Goal: Task Accomplishment & Management: Manage account settings

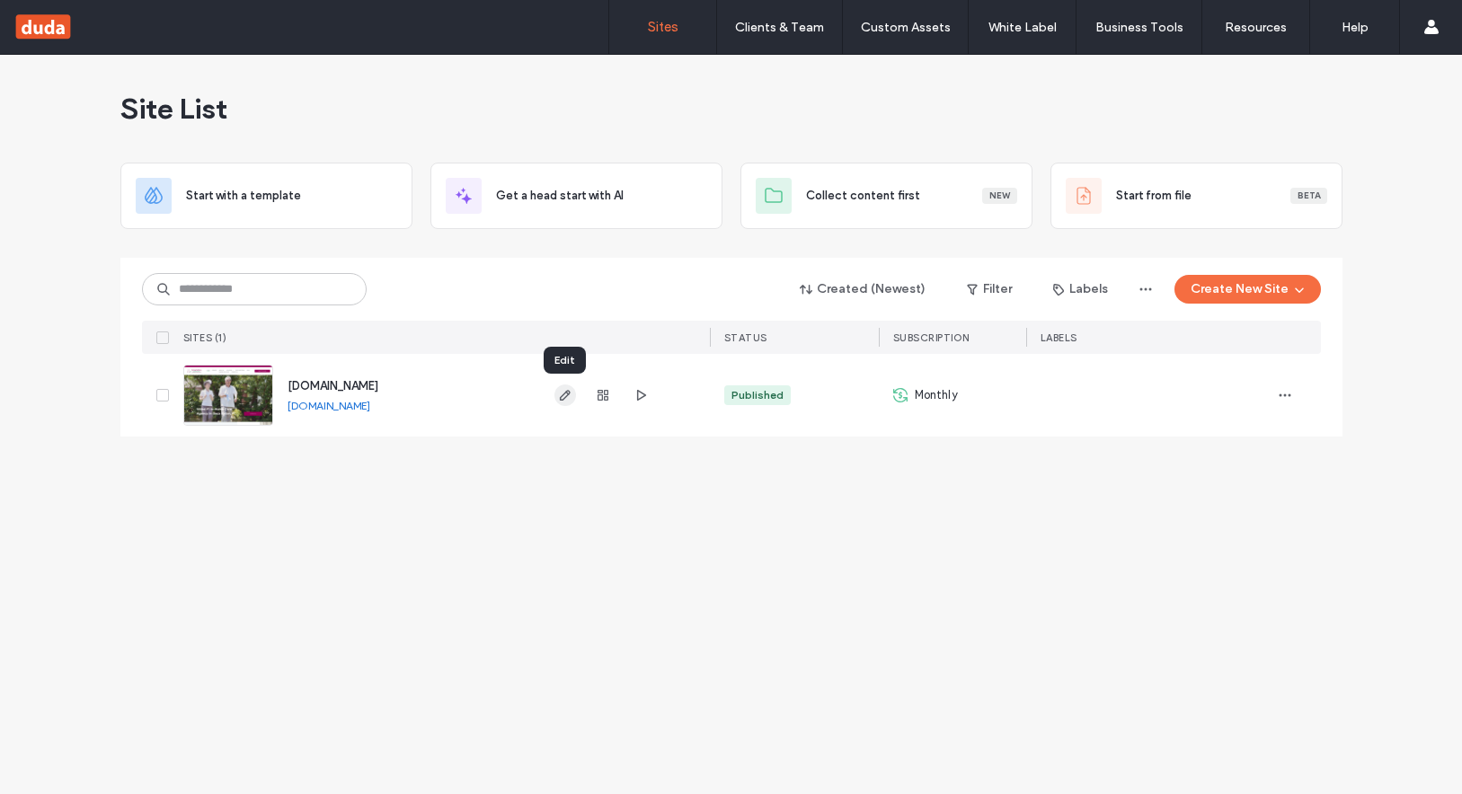
click at [562, 394] on use "button" at bounding box center [564, 395] width 11 height 11
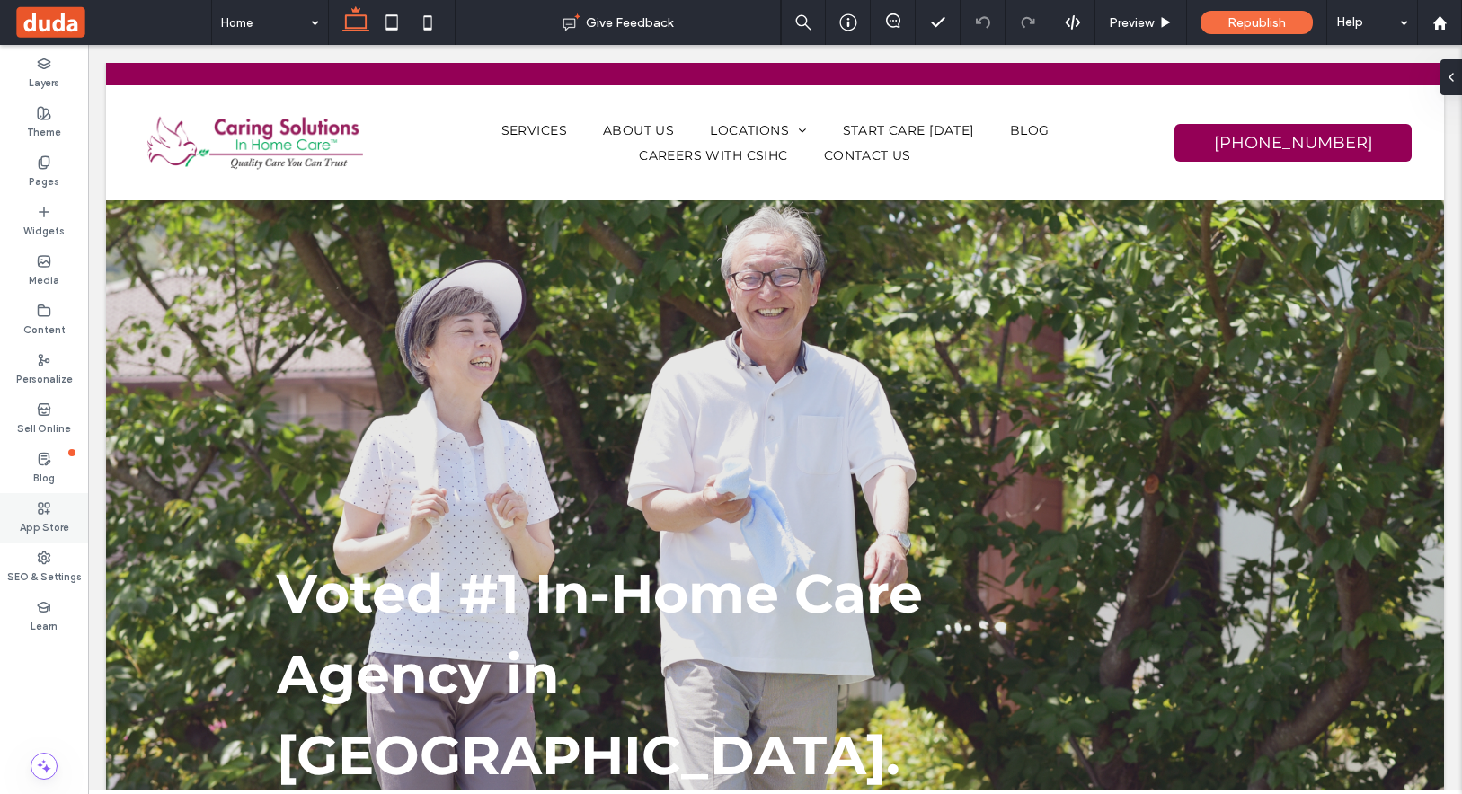
click at [42, 540] on div "App Store" at bounding box center [44, 517] width 88 height 49
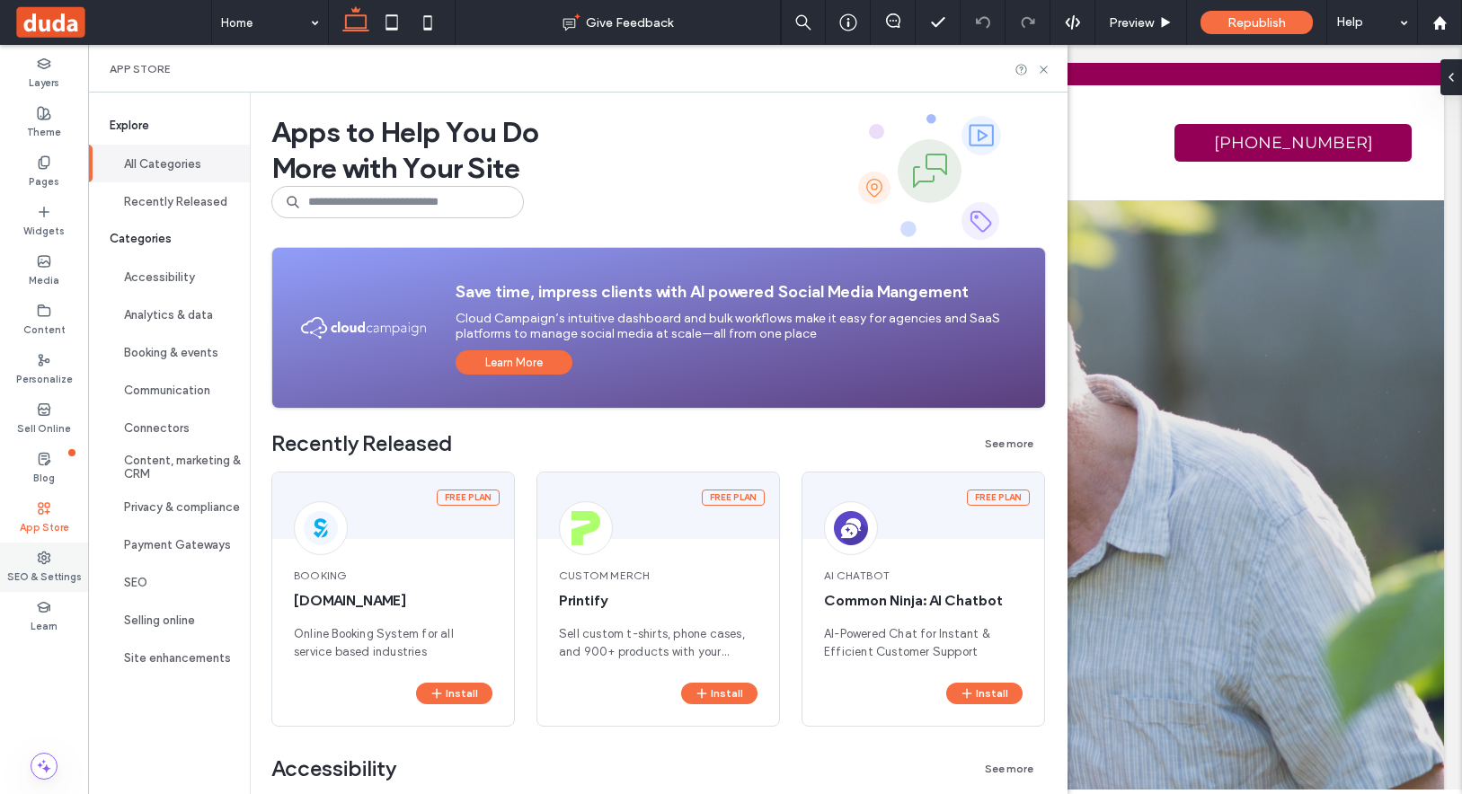
click at [43, 569] on label "SEO & Settings" at bounding box center [44, 575] width 75 height 20
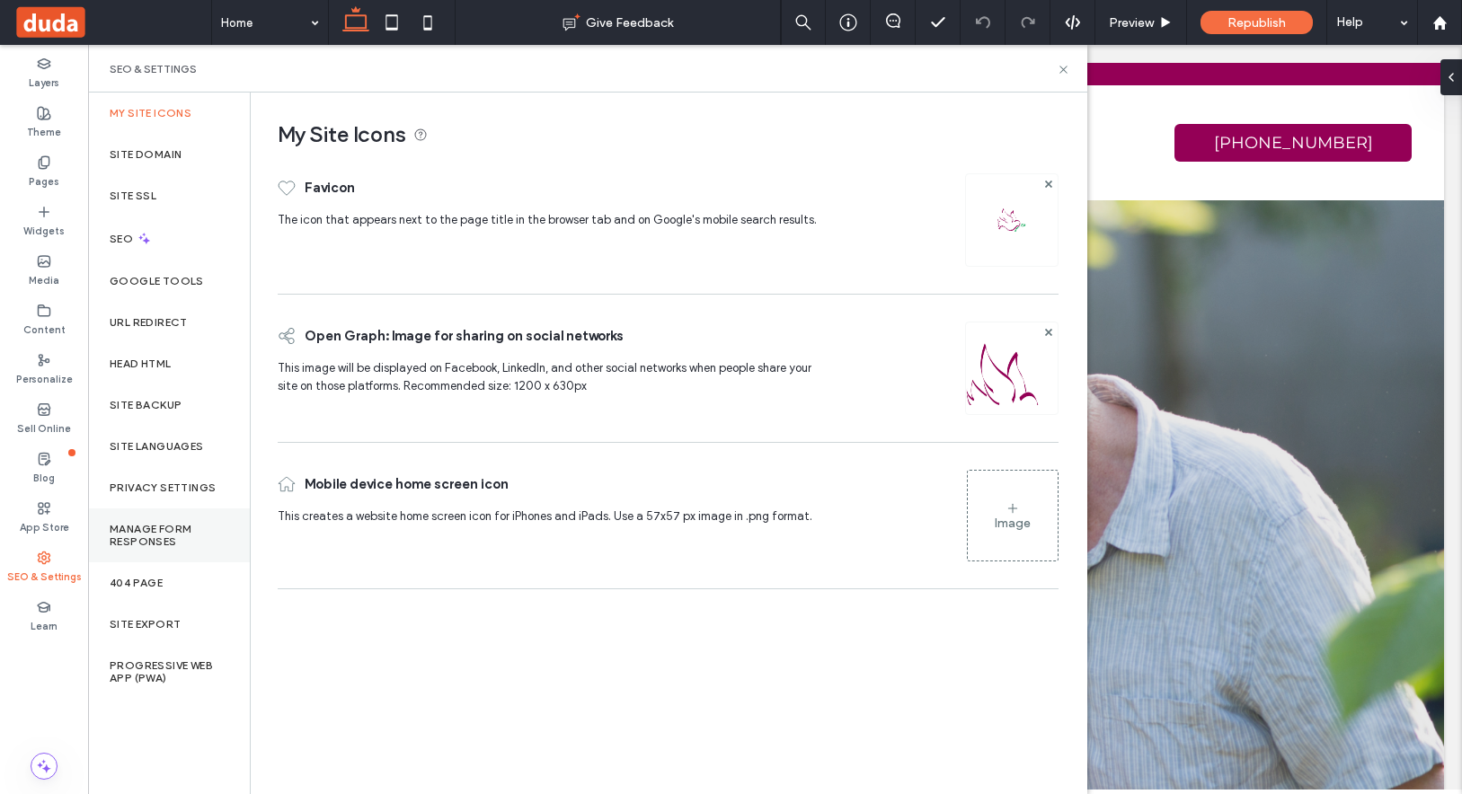
click at [175, 534] on label "Manage Form Responses" at bounding box center [169, 535] width 119 height 25
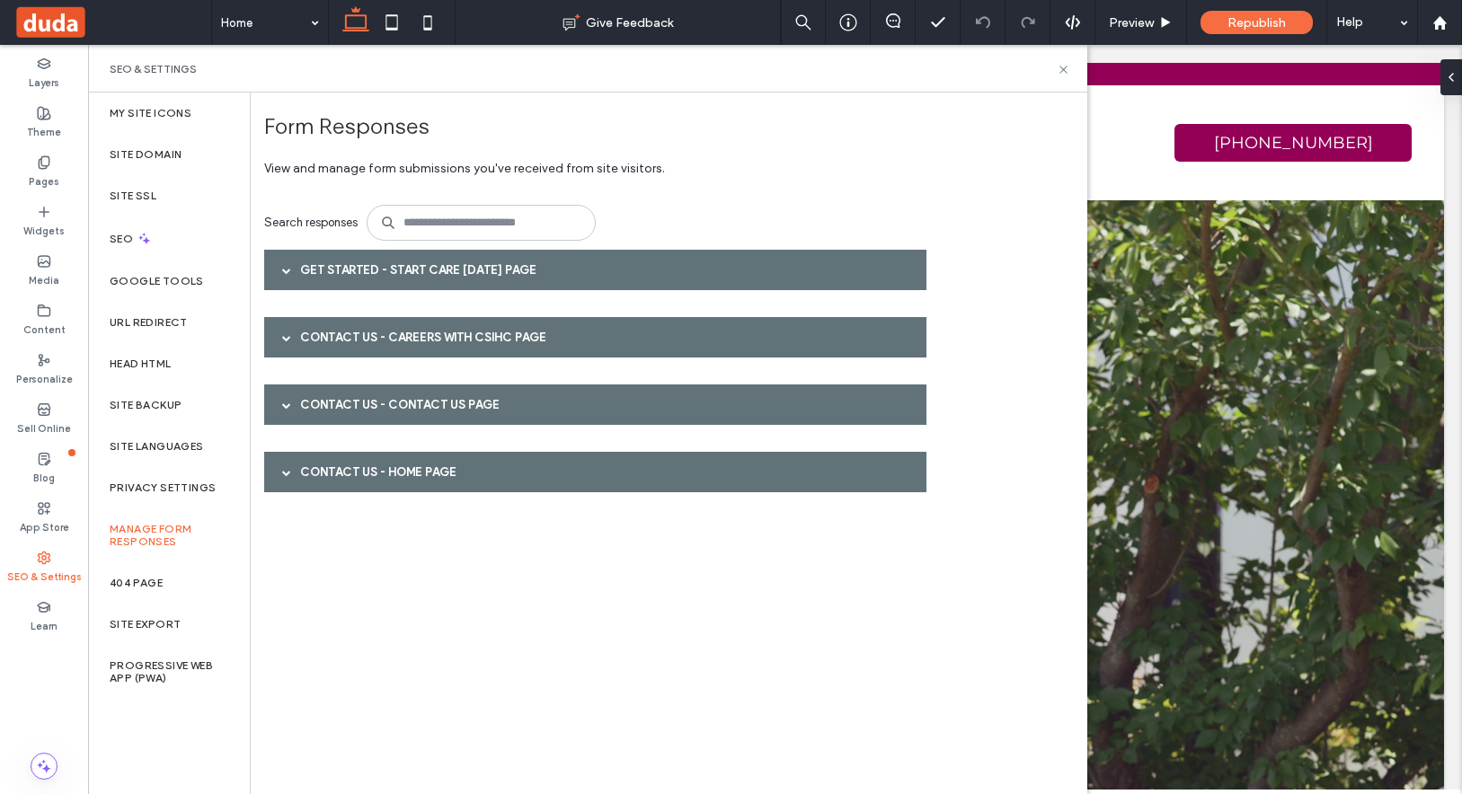
click at [288, 269] on span at bounding box center [286, 270] width 9 height 9
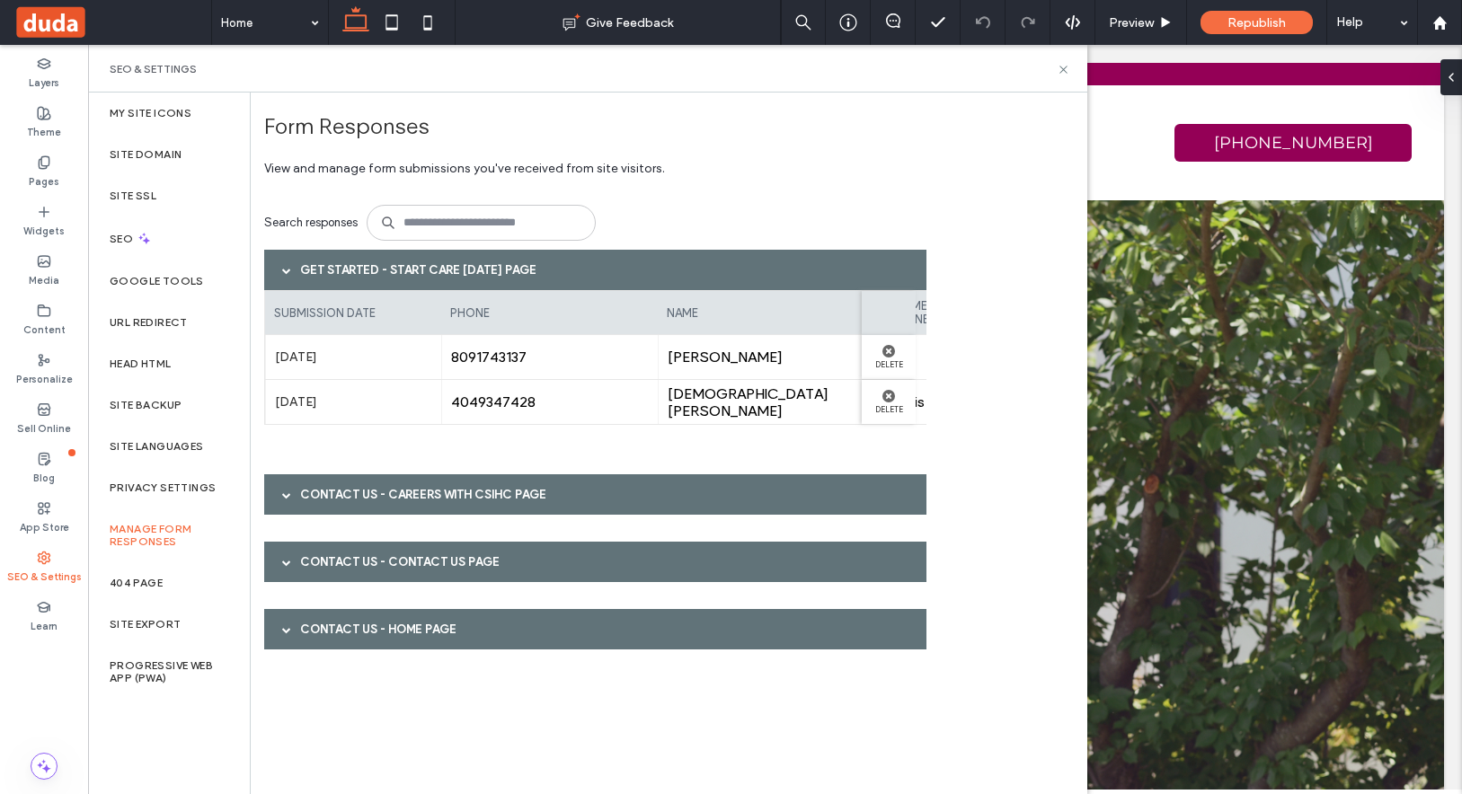
drag, startPoint x: 517, startPoint y: 358, endPoint x: 574, endPoint y: 354, distance: 56.7
click at [517, 358] on span "8091743137" at bounding box center [550, 357] width 198 height 17
click at [721, 345] on div "Naveen Thakur" at bounding box center [766, 357] width 217 height 44
drag, startPoint x: 790, startPoint y: 362, endPoint x: 685, endPoint y: 350, distance: 104.9
click at [630, 358] on div "Sep 10th 2025 8091743137 Naveen Thakur engineer373737@gmail.com Delete" at bounding box center [812, 357] width 1096 height 45
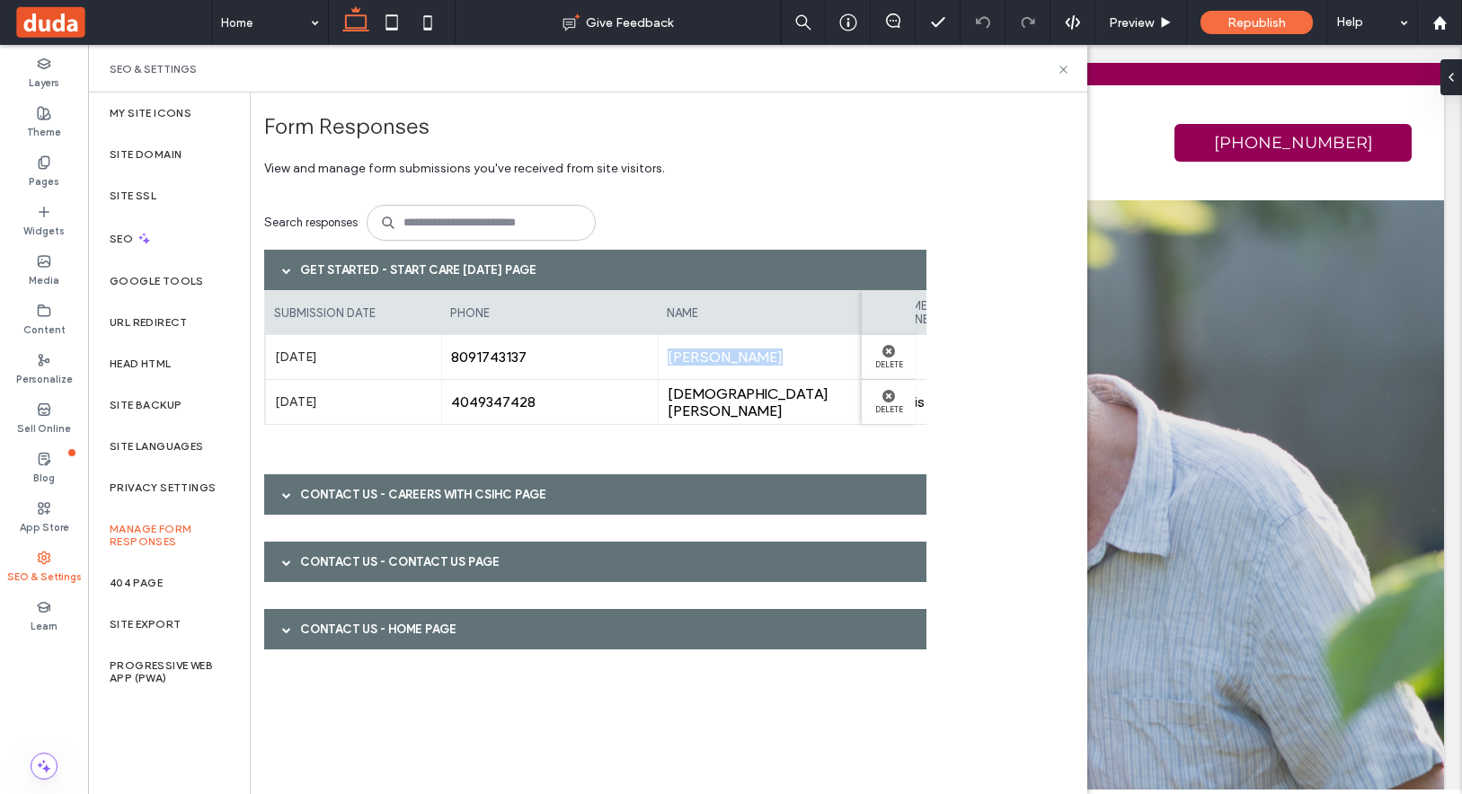
copy div "Naveen Thakur"
click at [987, 397] on div "Form Responses View and manage form submissions you've received from site visit…" at bounding box center [669, 444] width 836 height 702
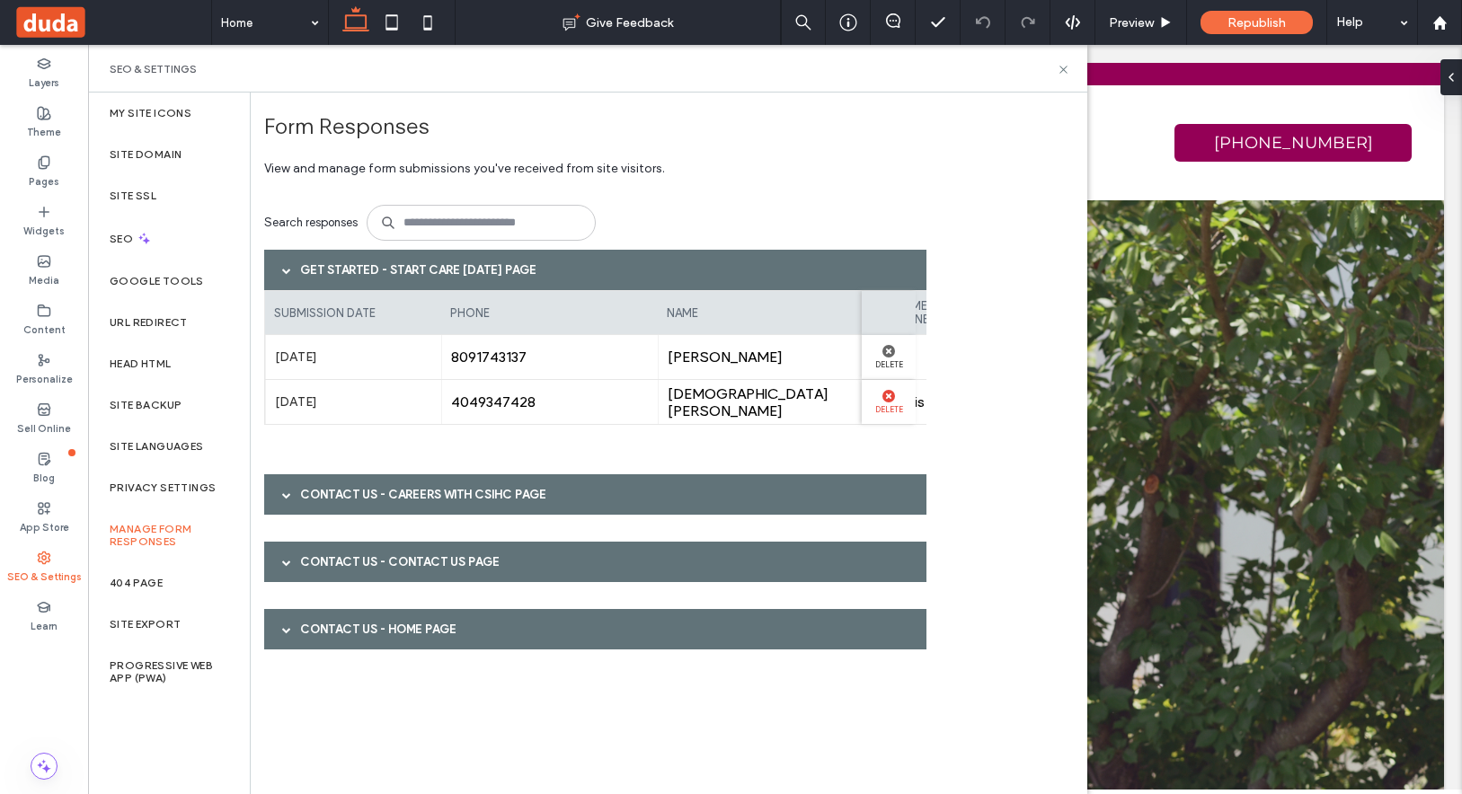
click at [888, 397] on use at bounding box center [888, 396] width 13 height 13
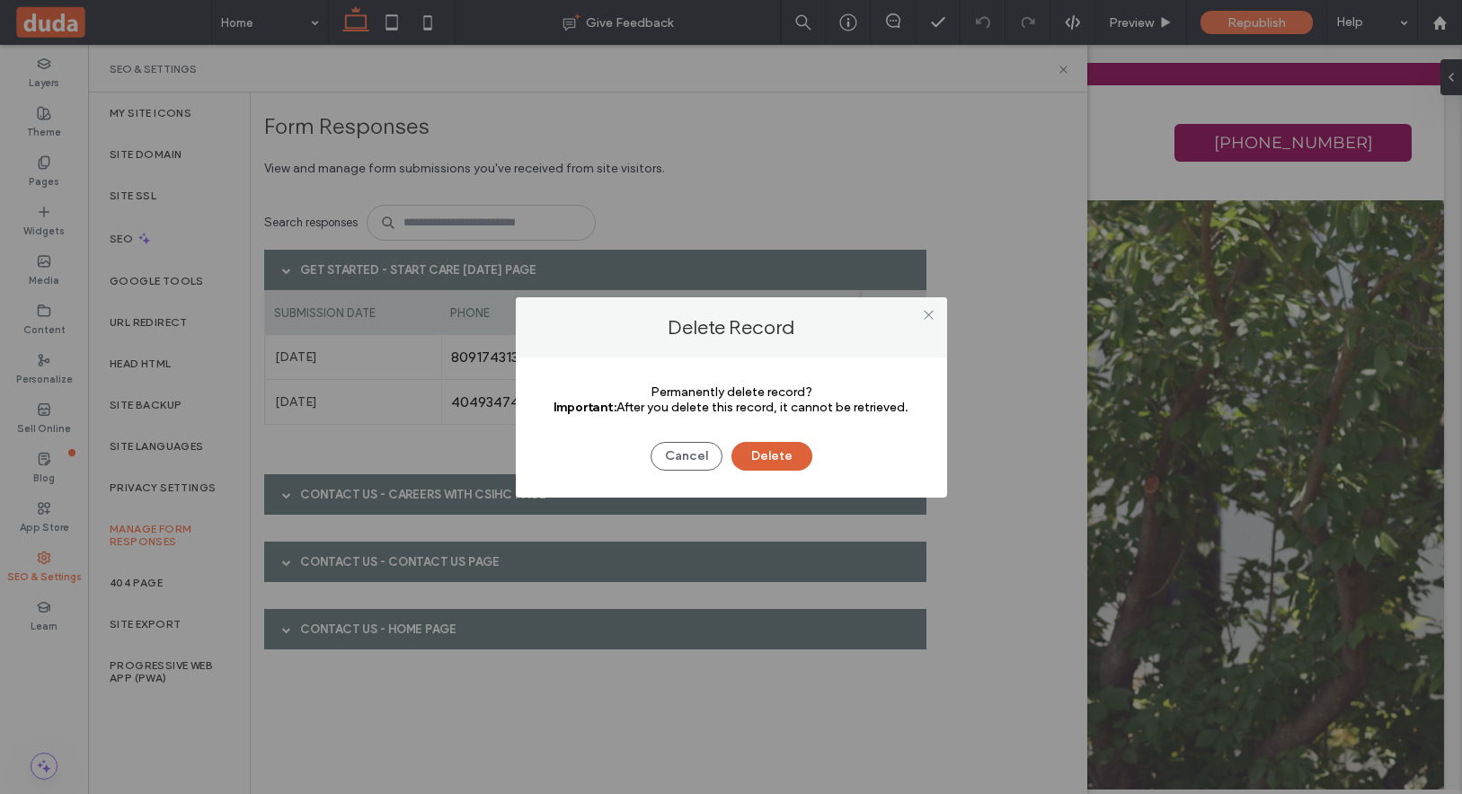
click at [787, 458] on button "Delete" at bounding box center [771, 456] width 81 height 29
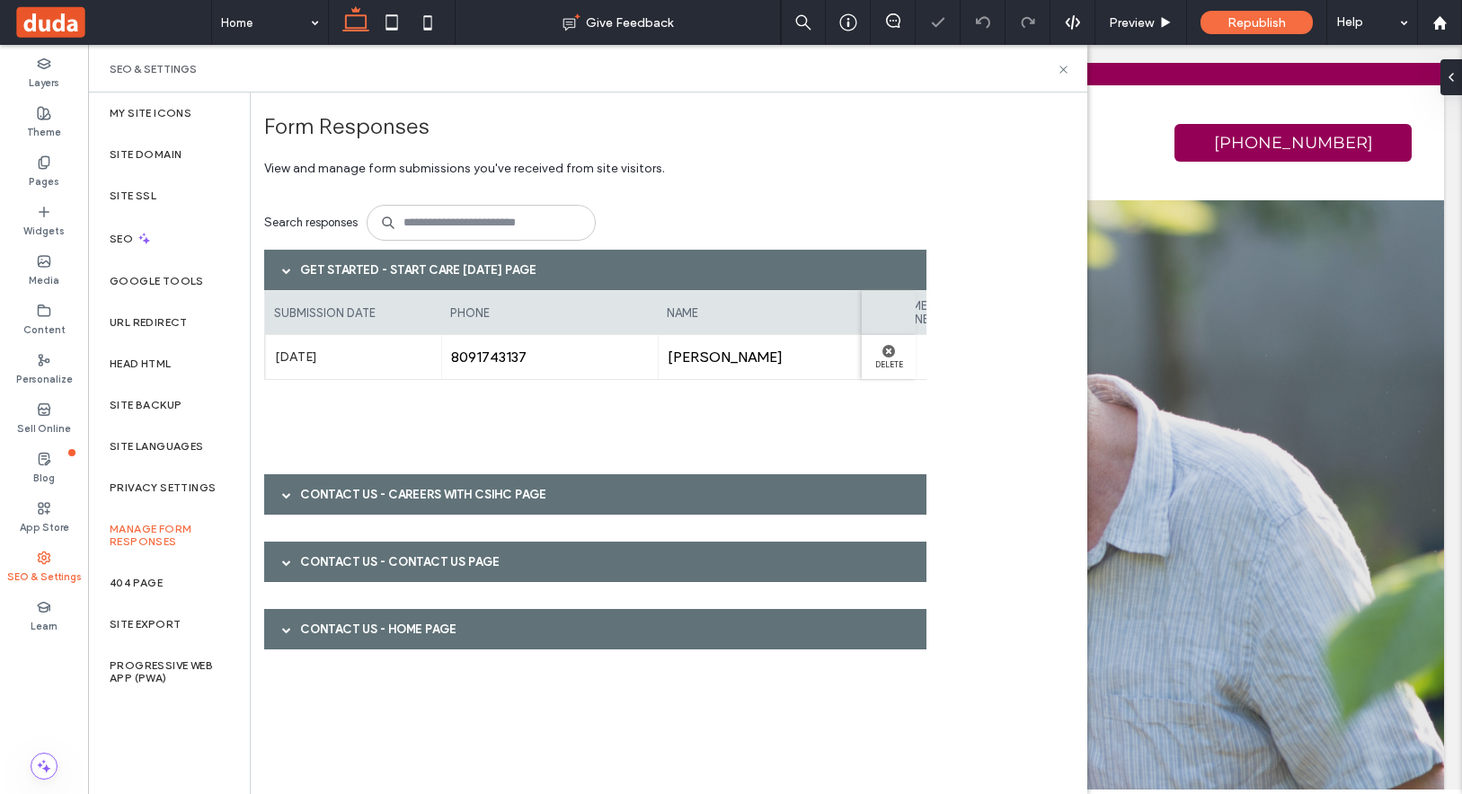
click at [280, 490] on div at bounding box center [286, 494] width 27 height 31
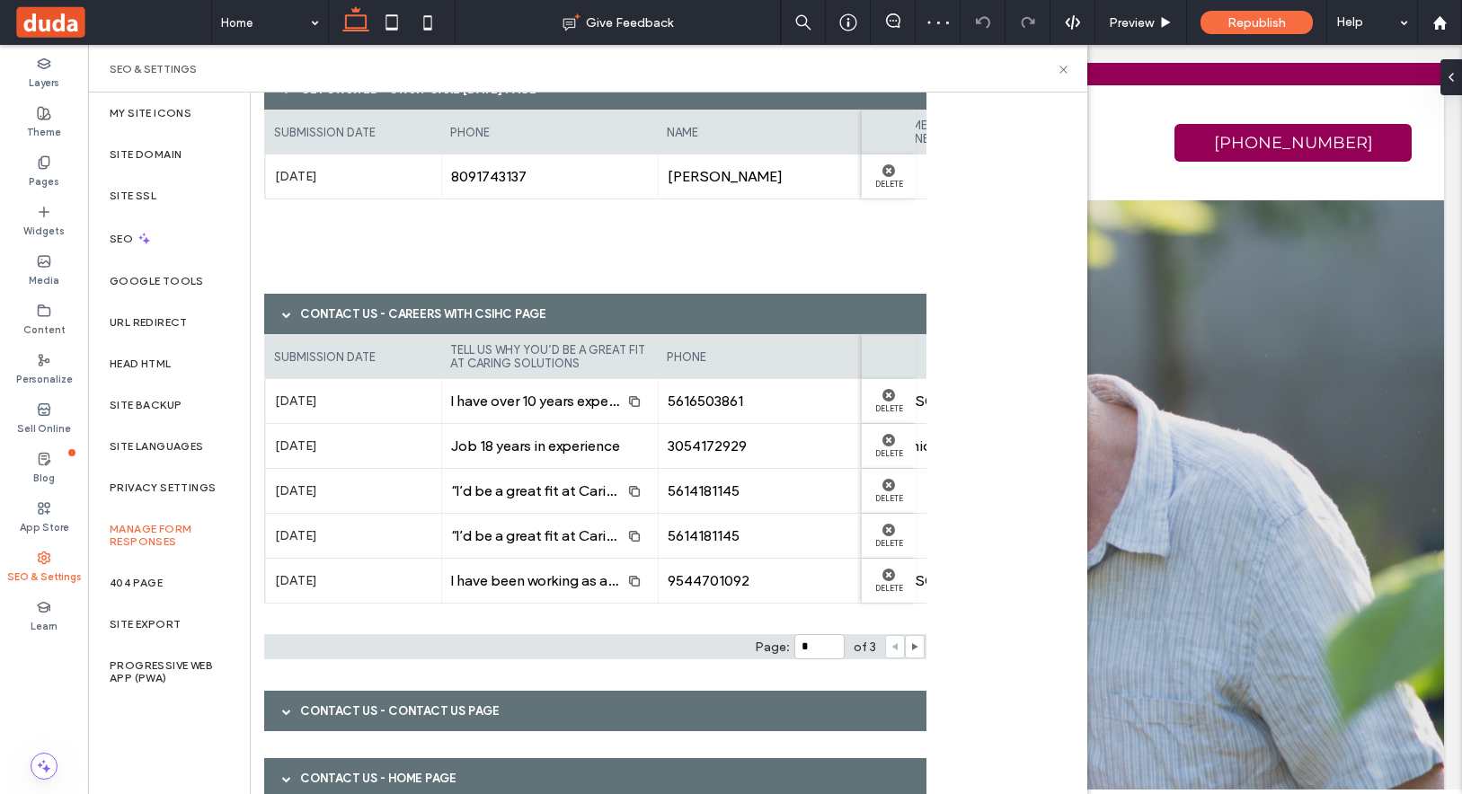
scroll to position [214, 0]
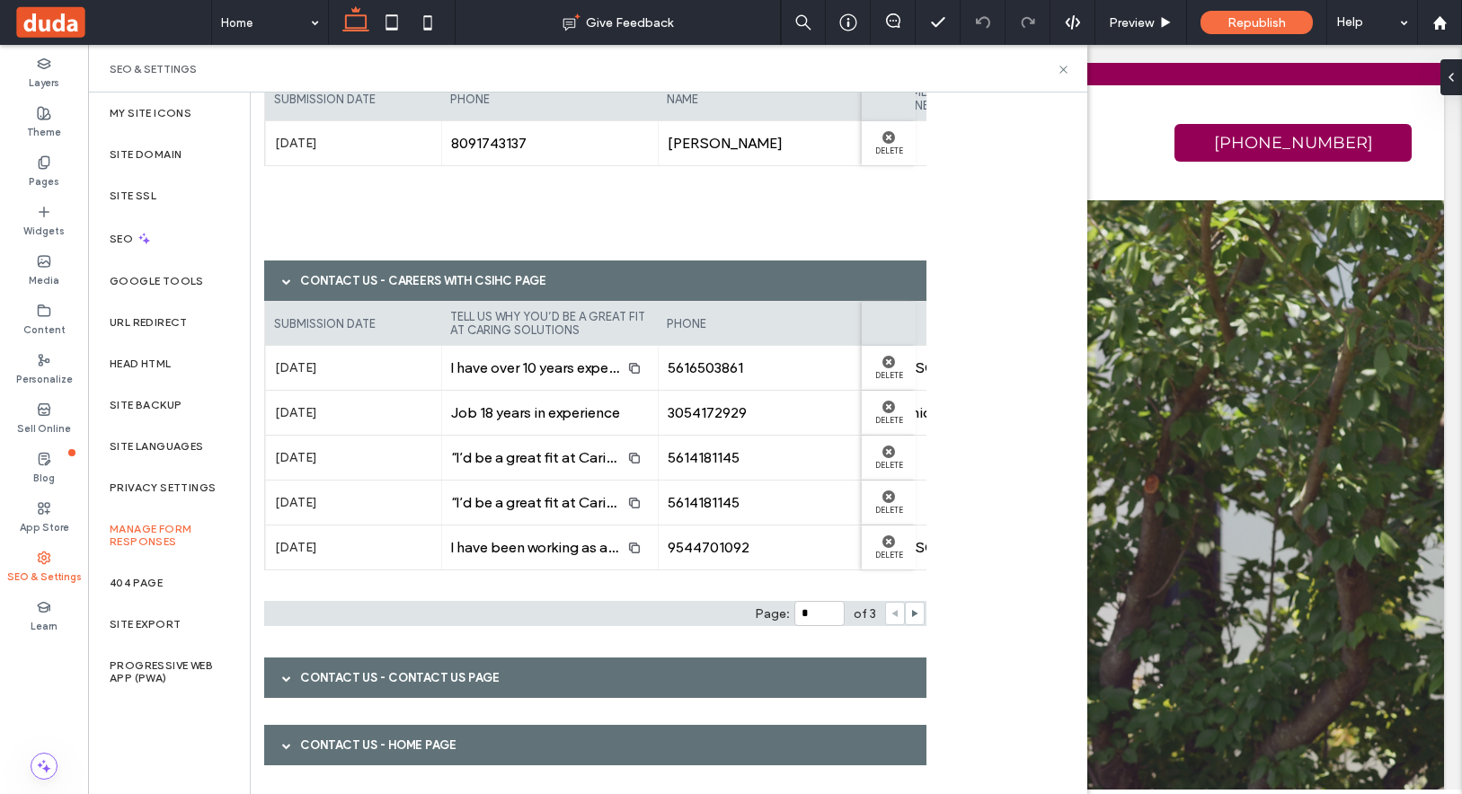
click at [284, 278] on span at bounding box center [286, 281] width 9 height 9
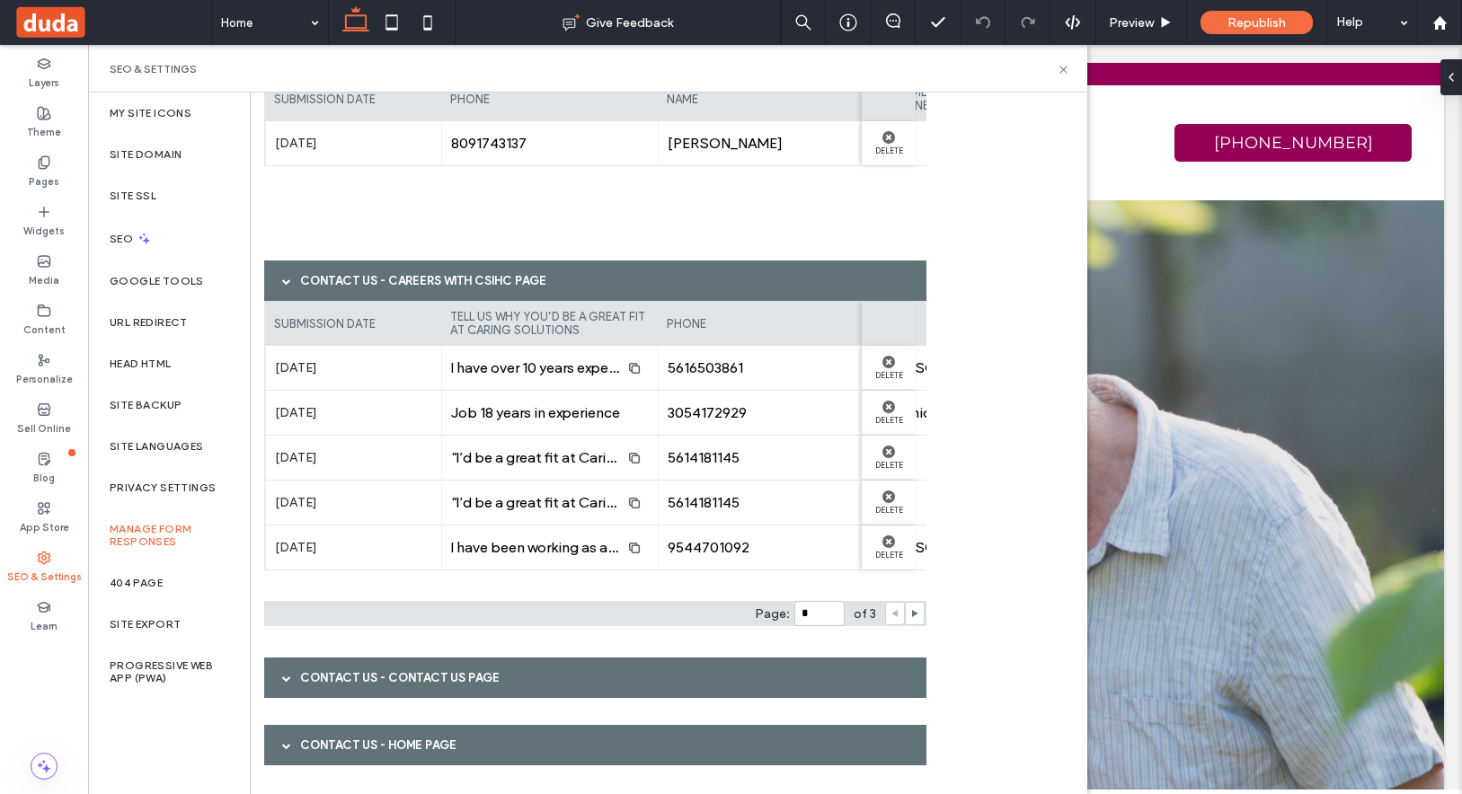
scroll to position [0, 0]
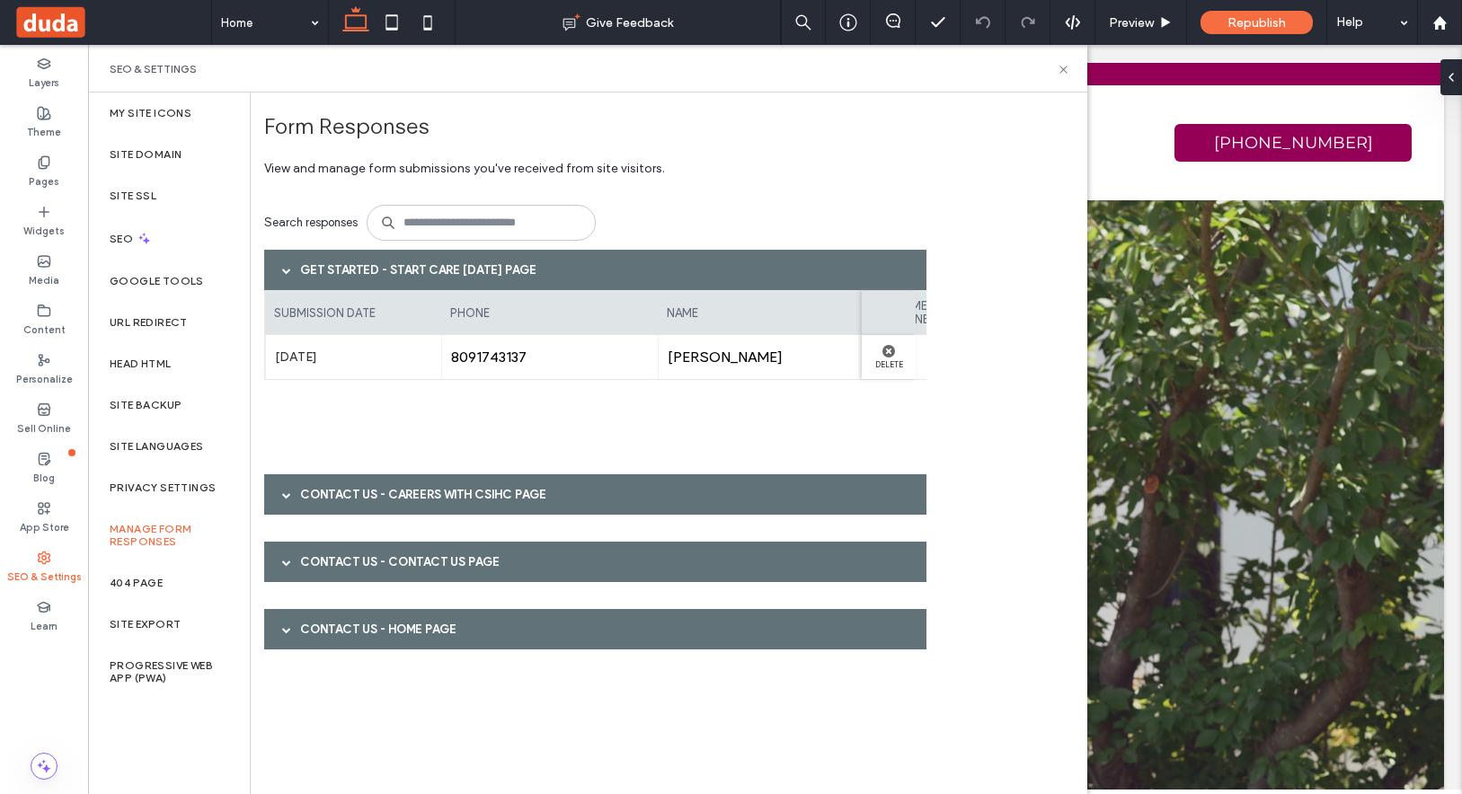
click at [287, 562] on span at bounding box center [286, 562] width 9 height 9
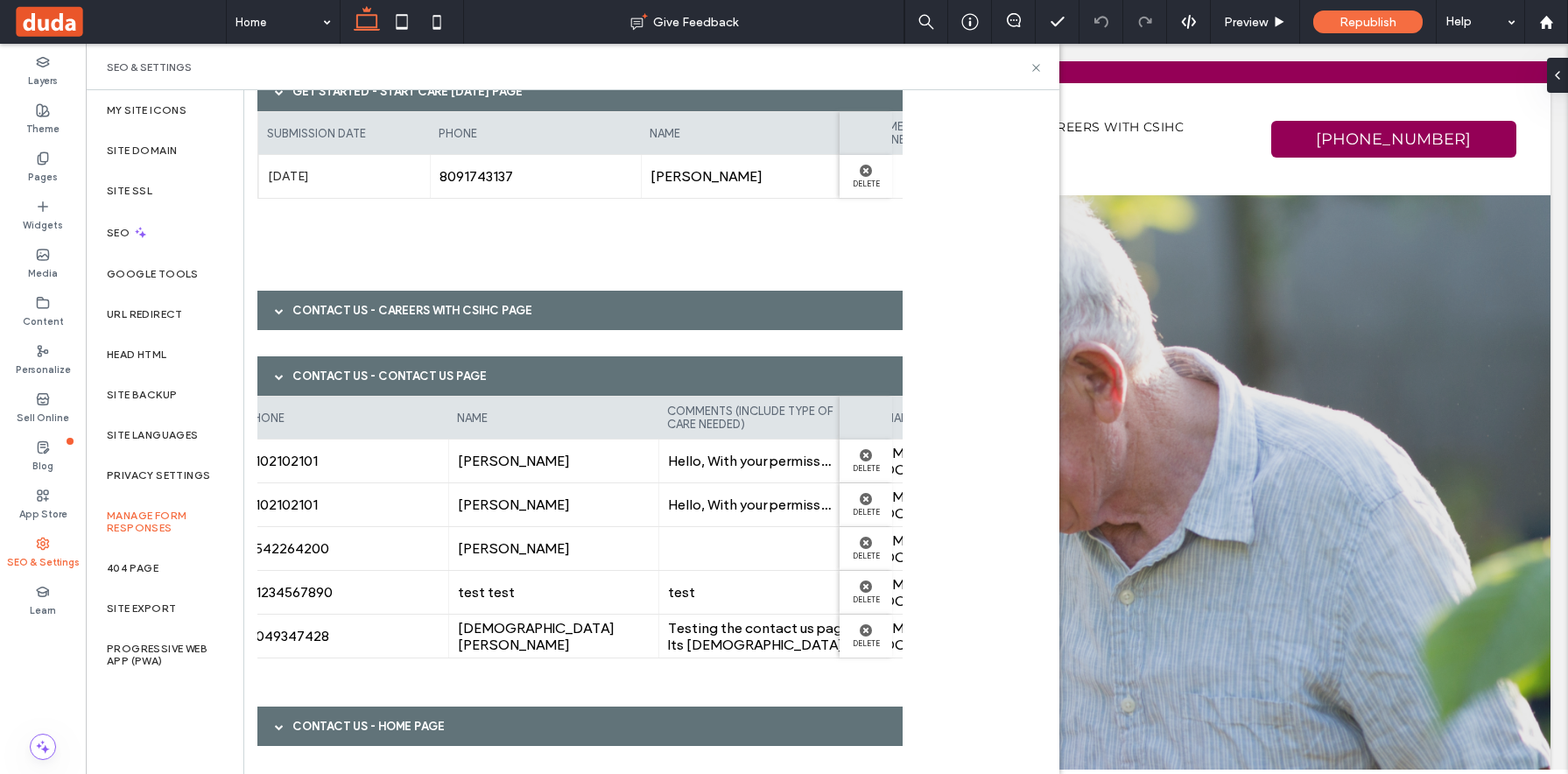
scroll to position [0, 359]
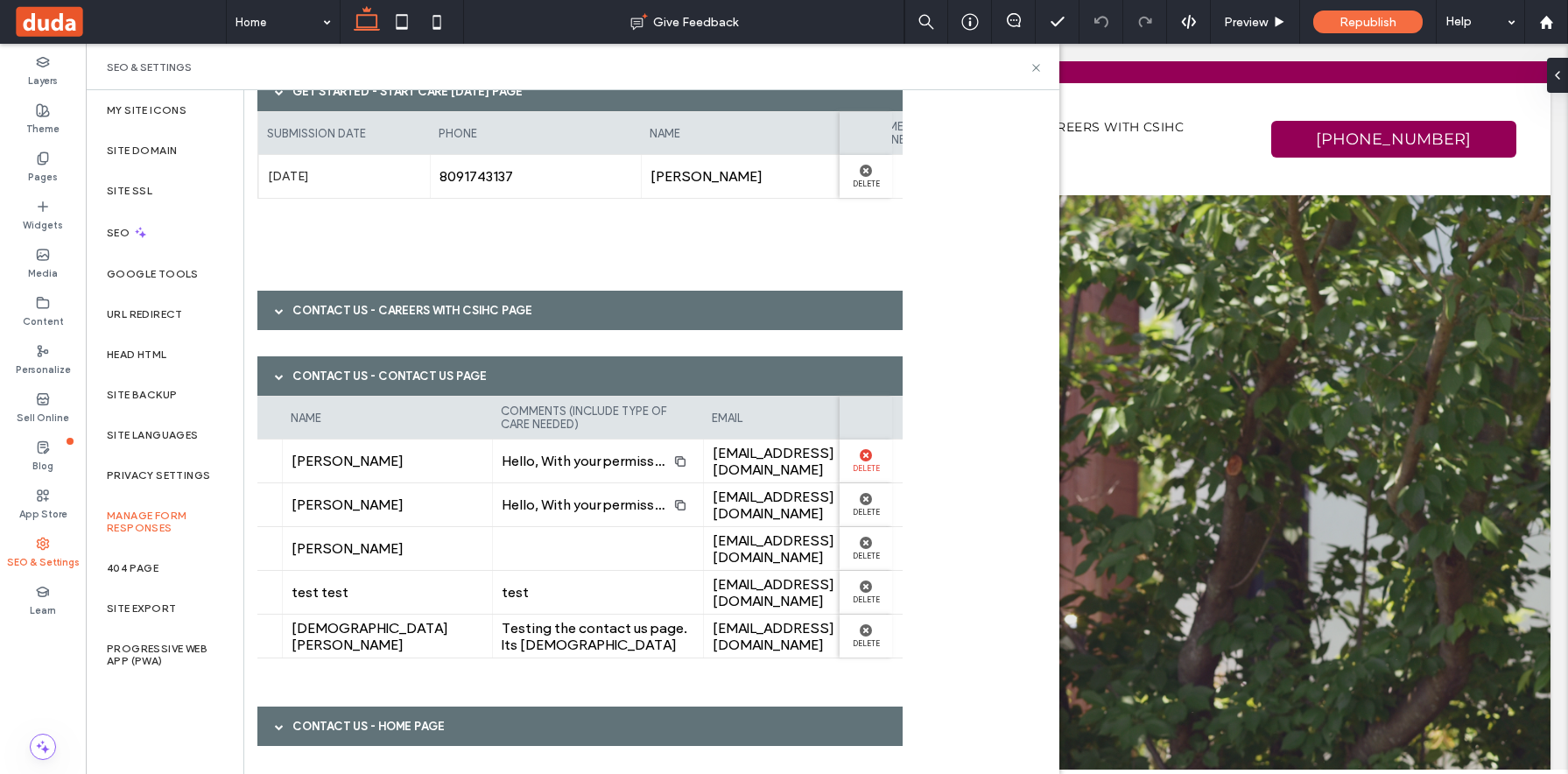
click at [863, 454] on use at bounding box center [865, 455] width 13 height 13
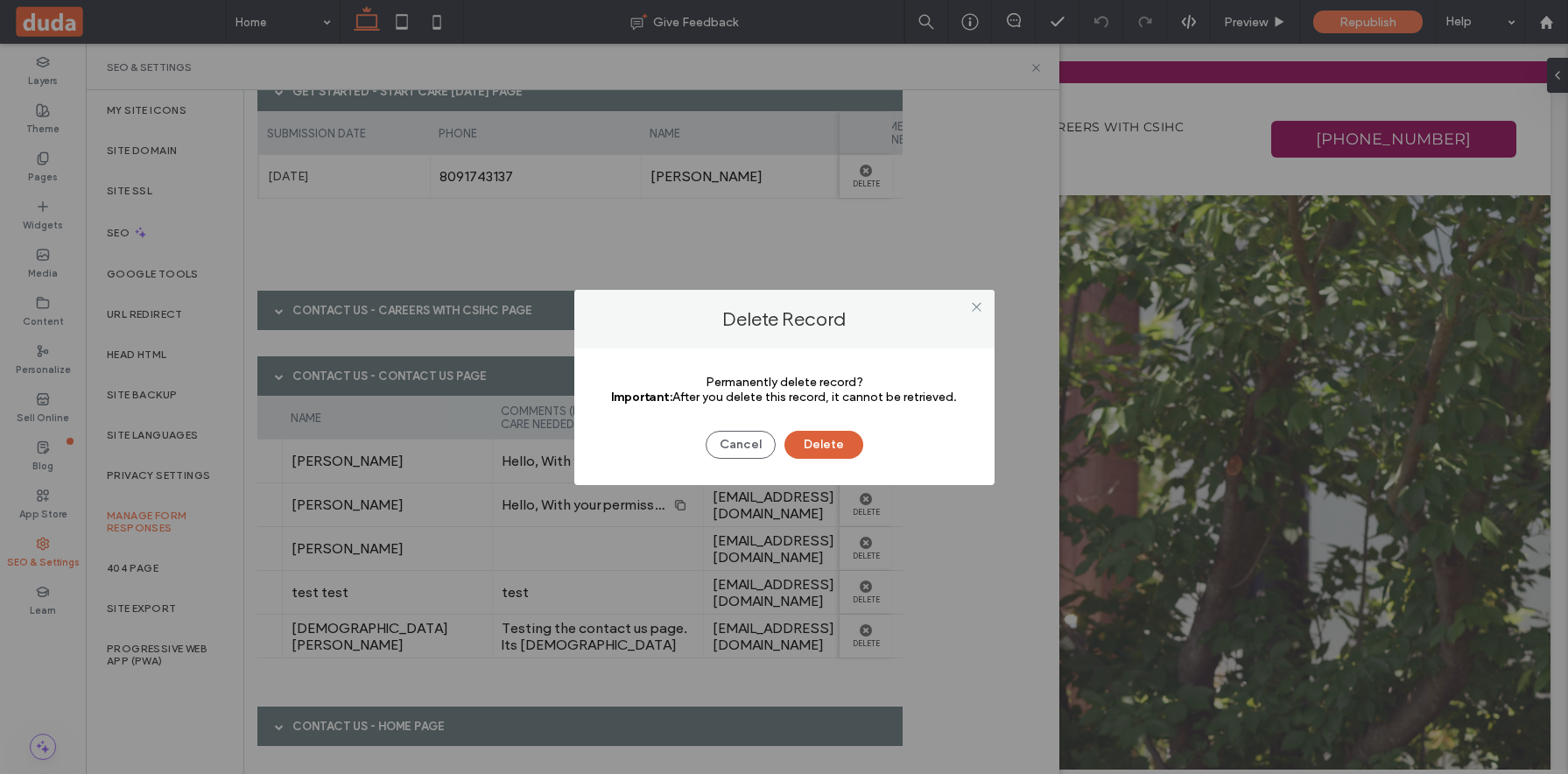
click at [829, 443] on button "Delete" at bounding box center [823, 445] width 79 height 28
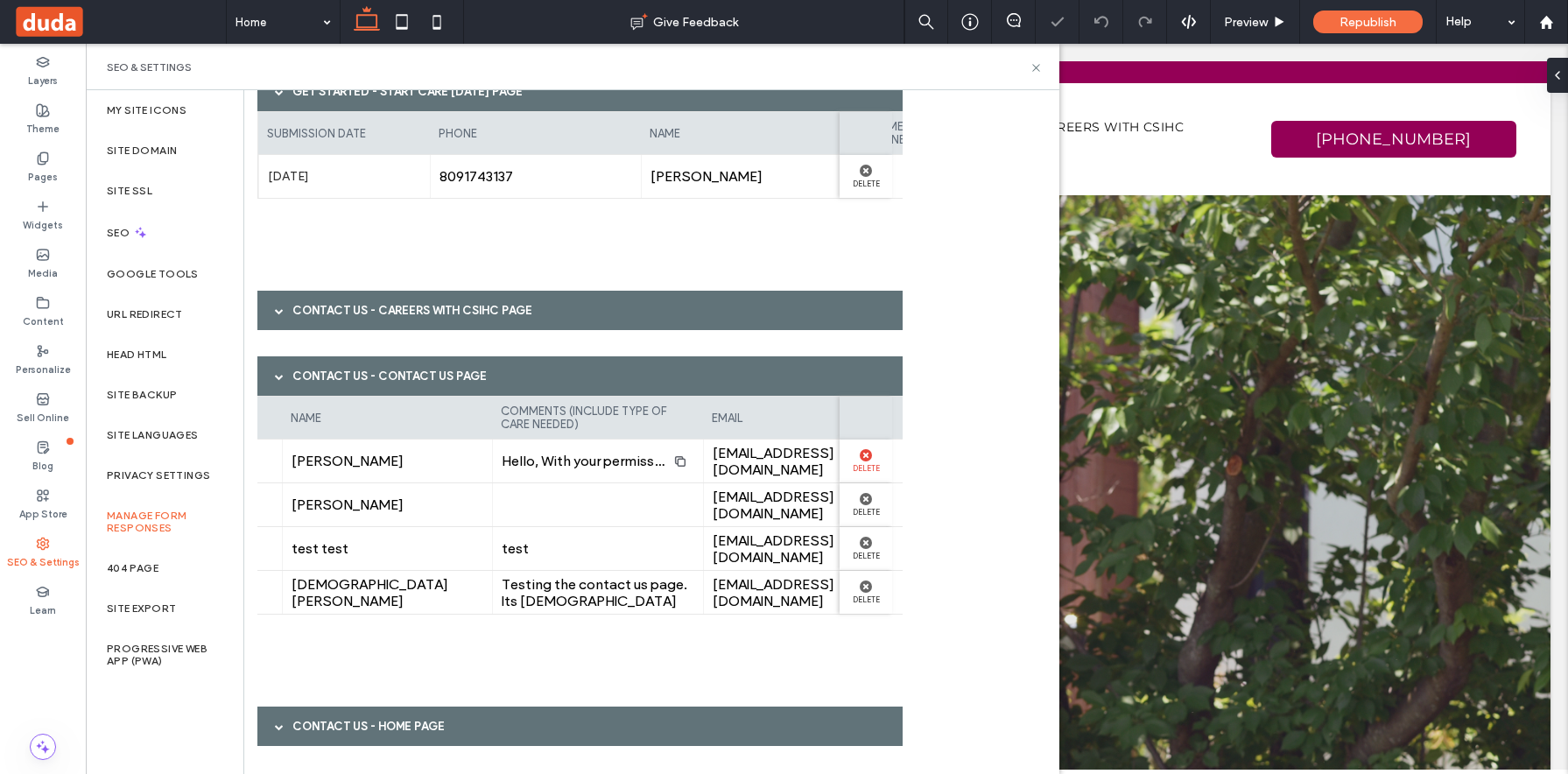
click at [870, 458] on use at bounding box center [865, 455] width 13 height 13
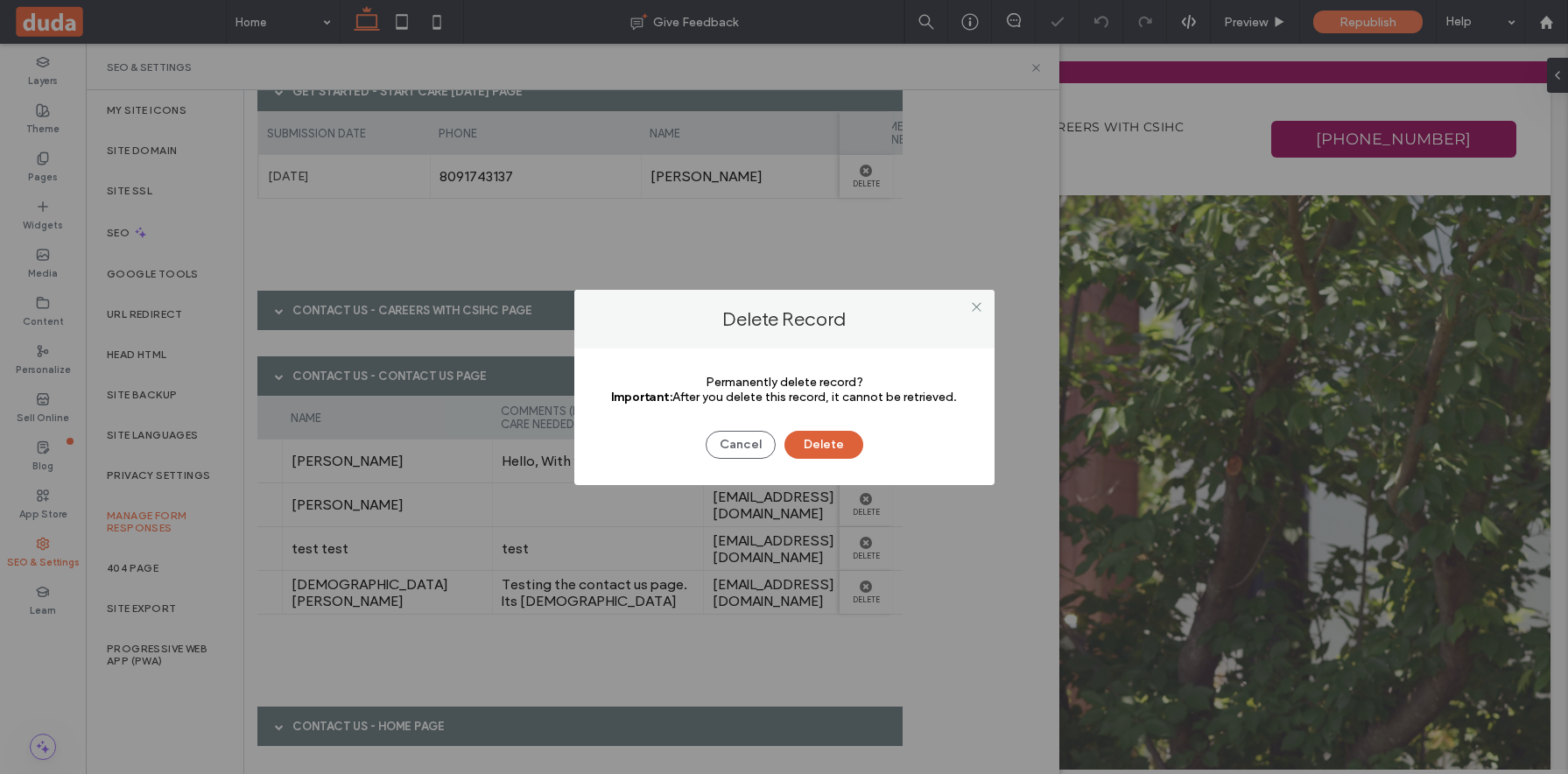
click at [843, 446] on button "Delete" at bounding box center [823, 445] width 79 height 28
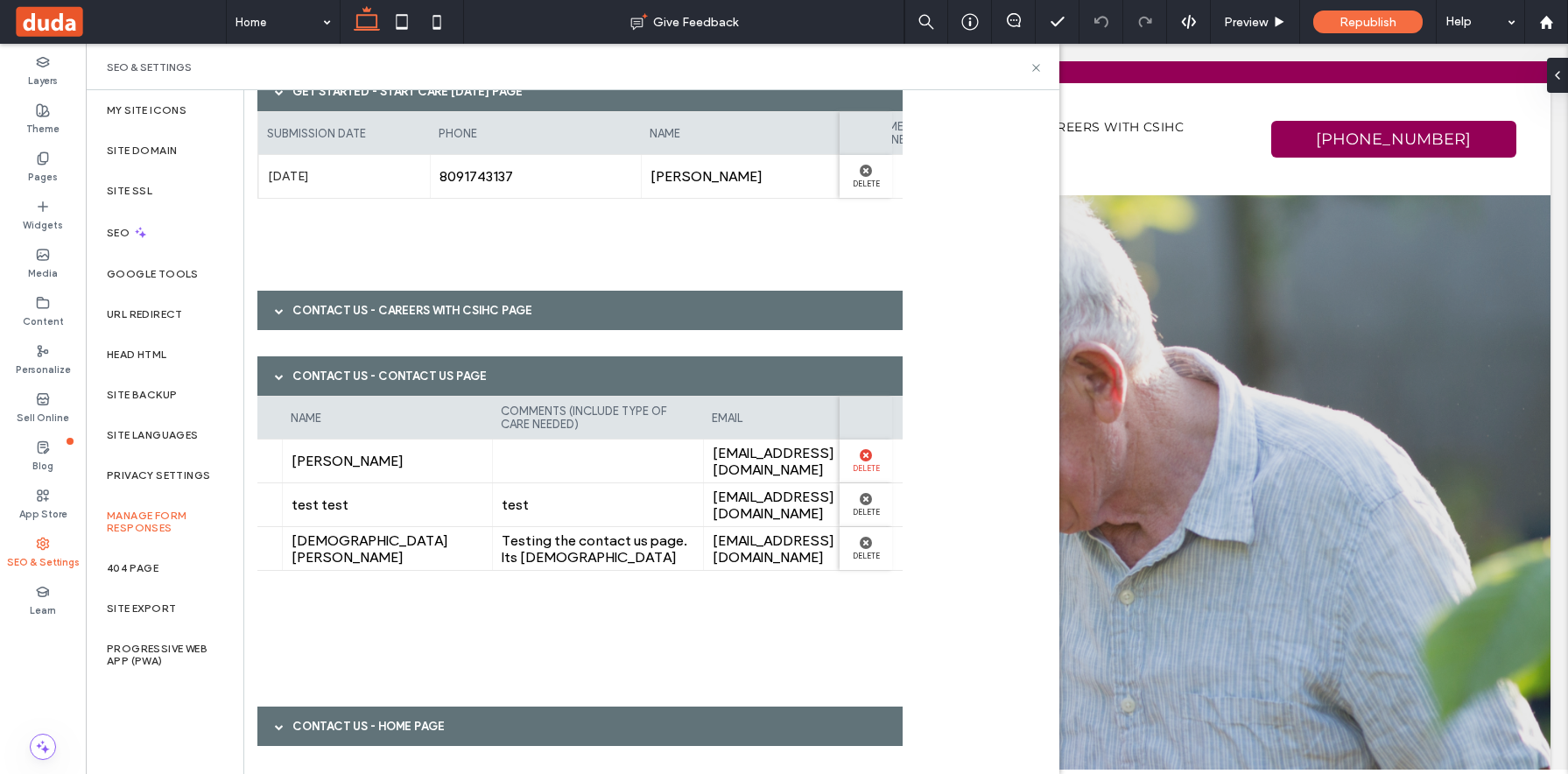
click at [869, 461] on icon at bounding box center [865, 455] width 13 height 13
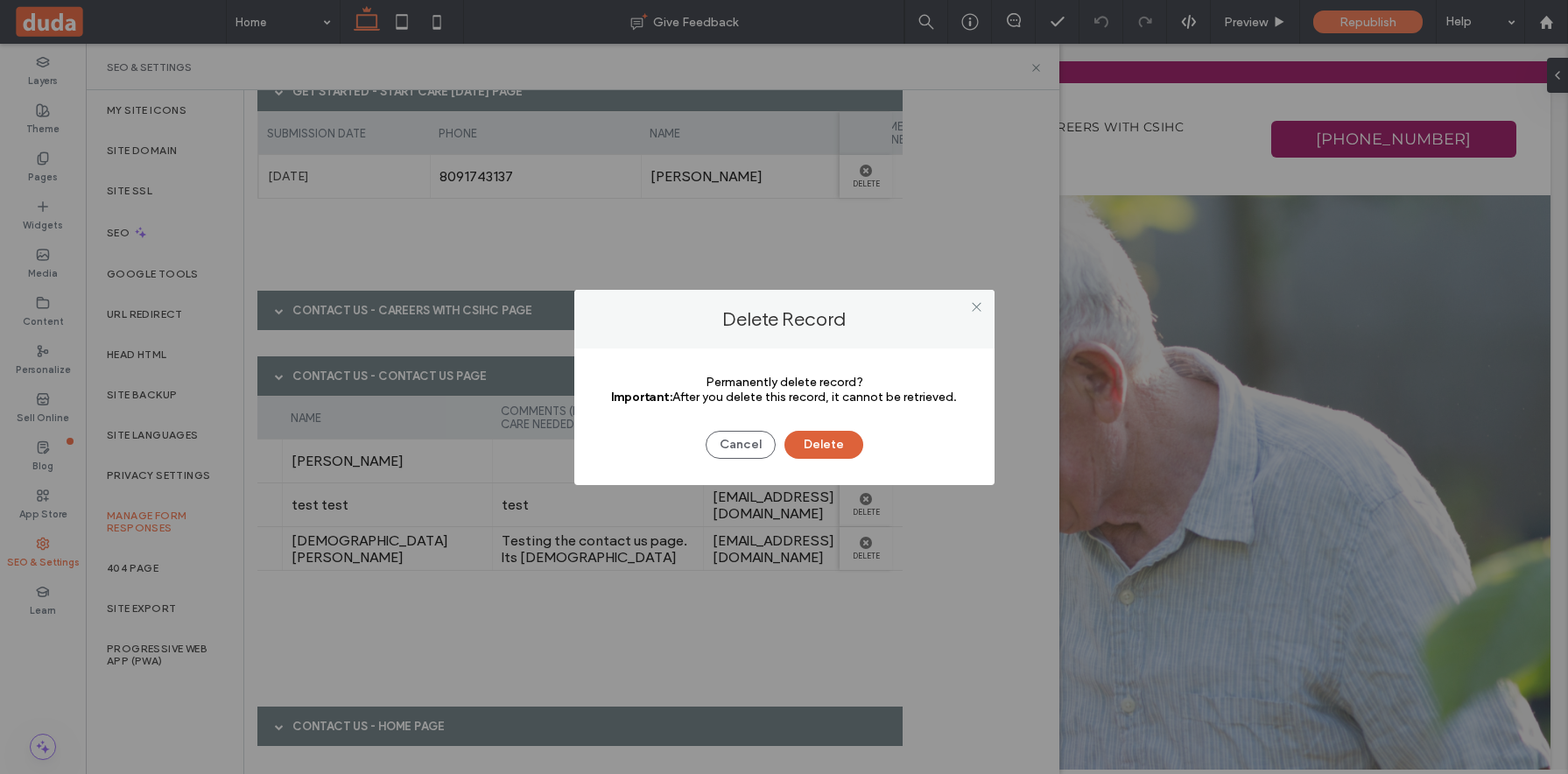
click at [804, 439] on button "Delete" at bounding box center [823, 445] width 79 height 28
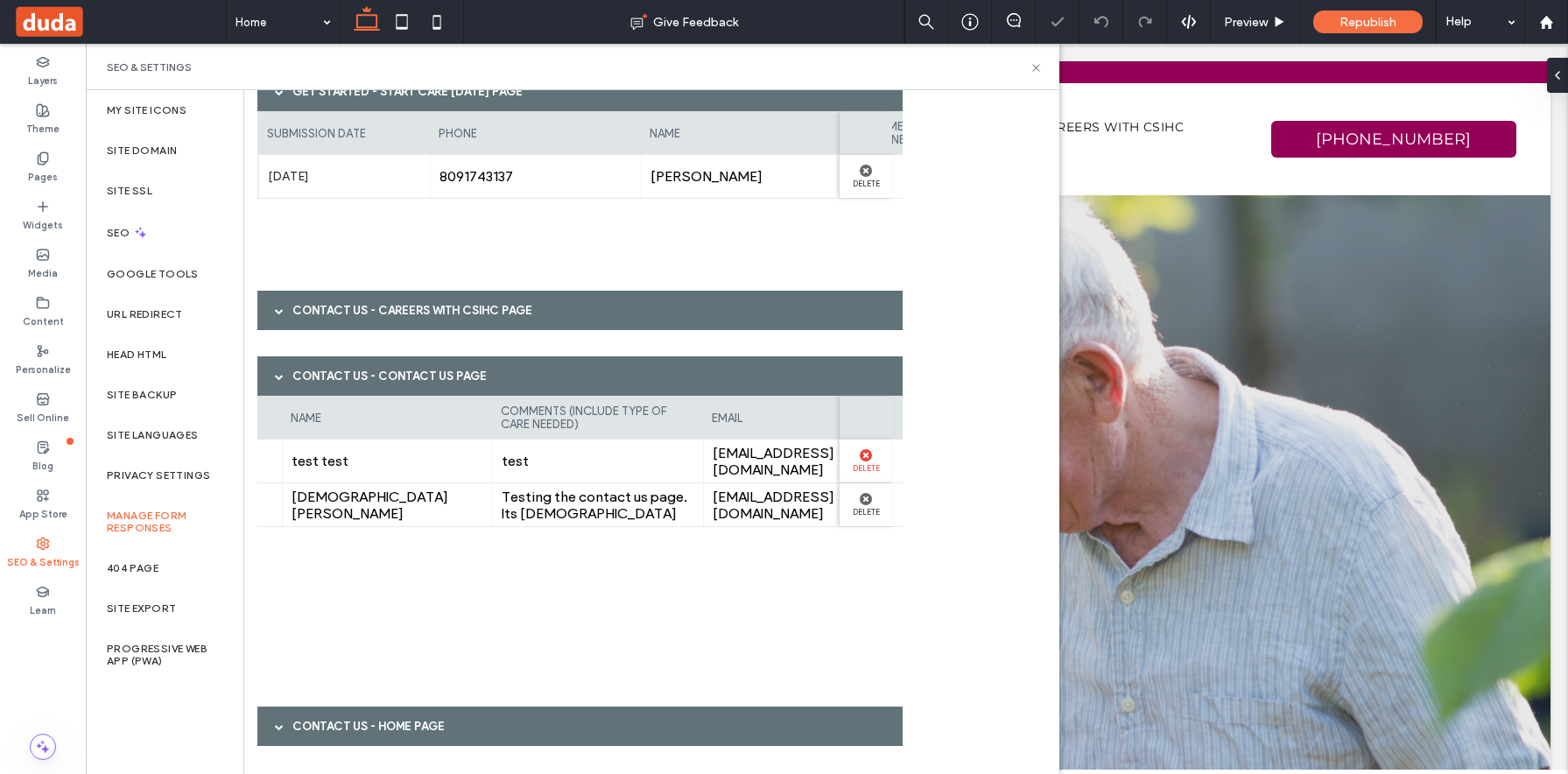
click at [860, 461] on icon at bounding box center [865, 455] width 13 height 13
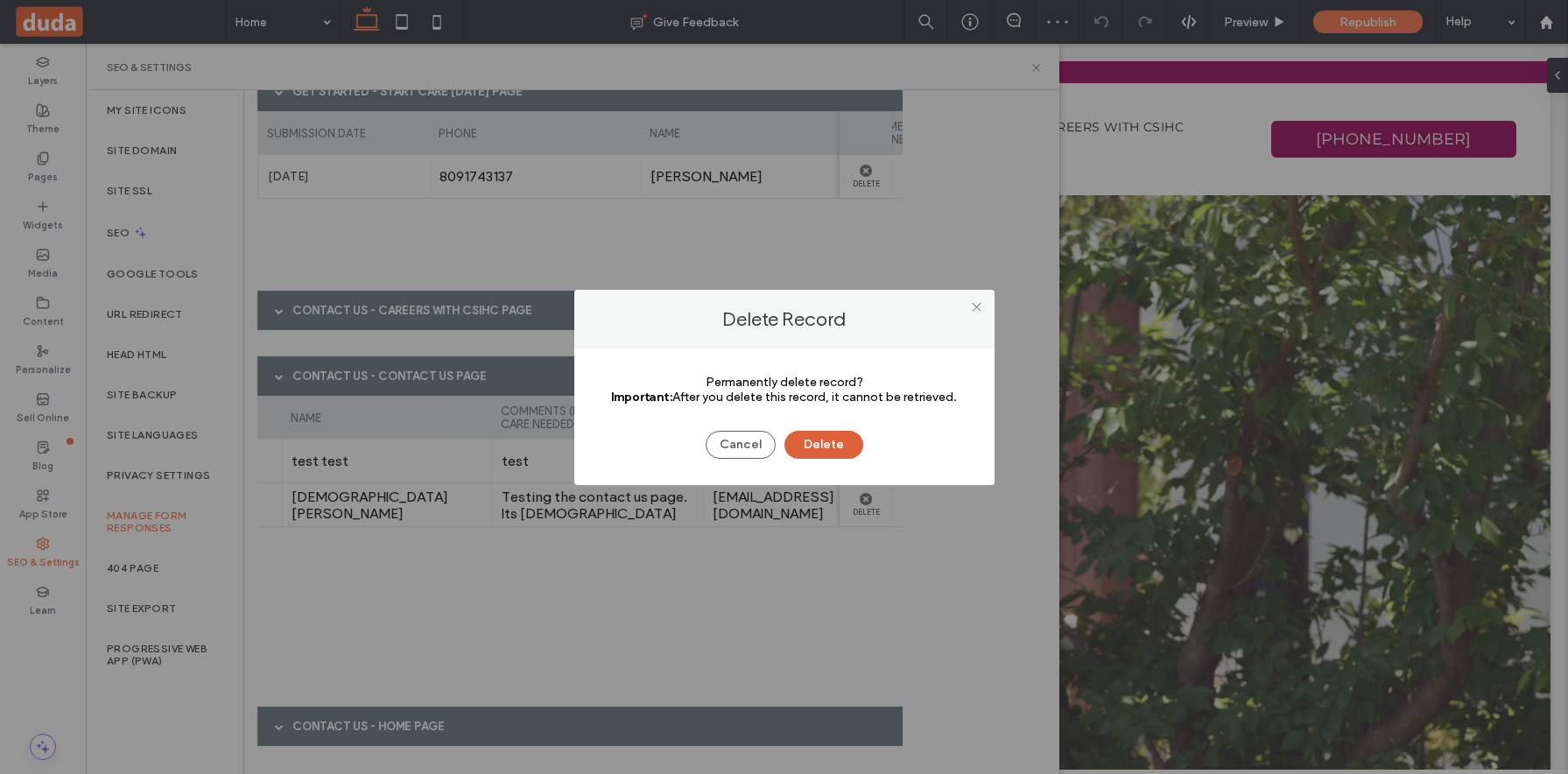
click at [838, 444] on button "Delete" at bounding box center [823, 445] width 79 height 28
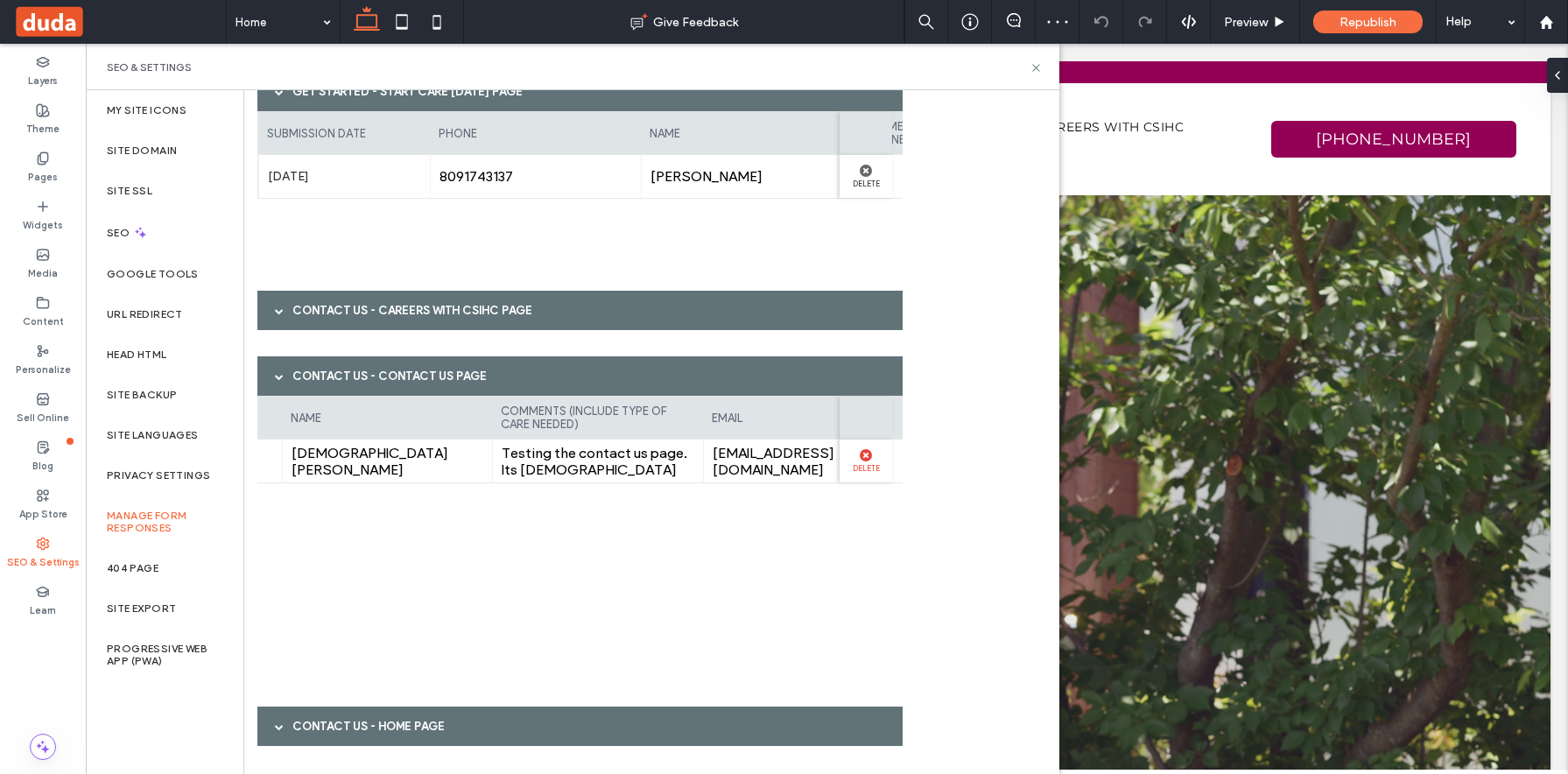
click at [863, 457] on use at bounding box center [865, 455] width 13 height 13
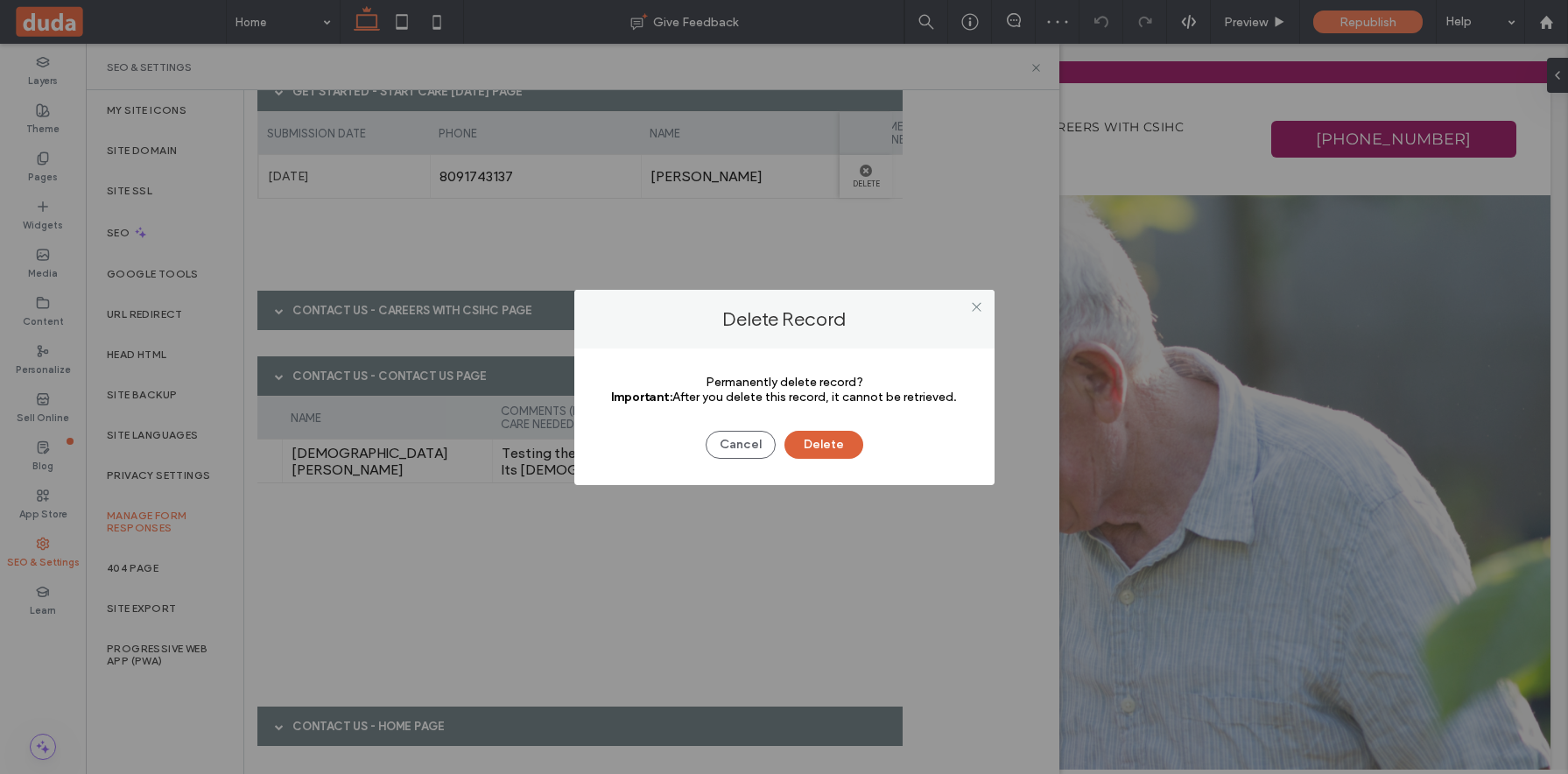
click at [823, 452] on button "Delete" at bounding box center [823, 445] width 79 height 28
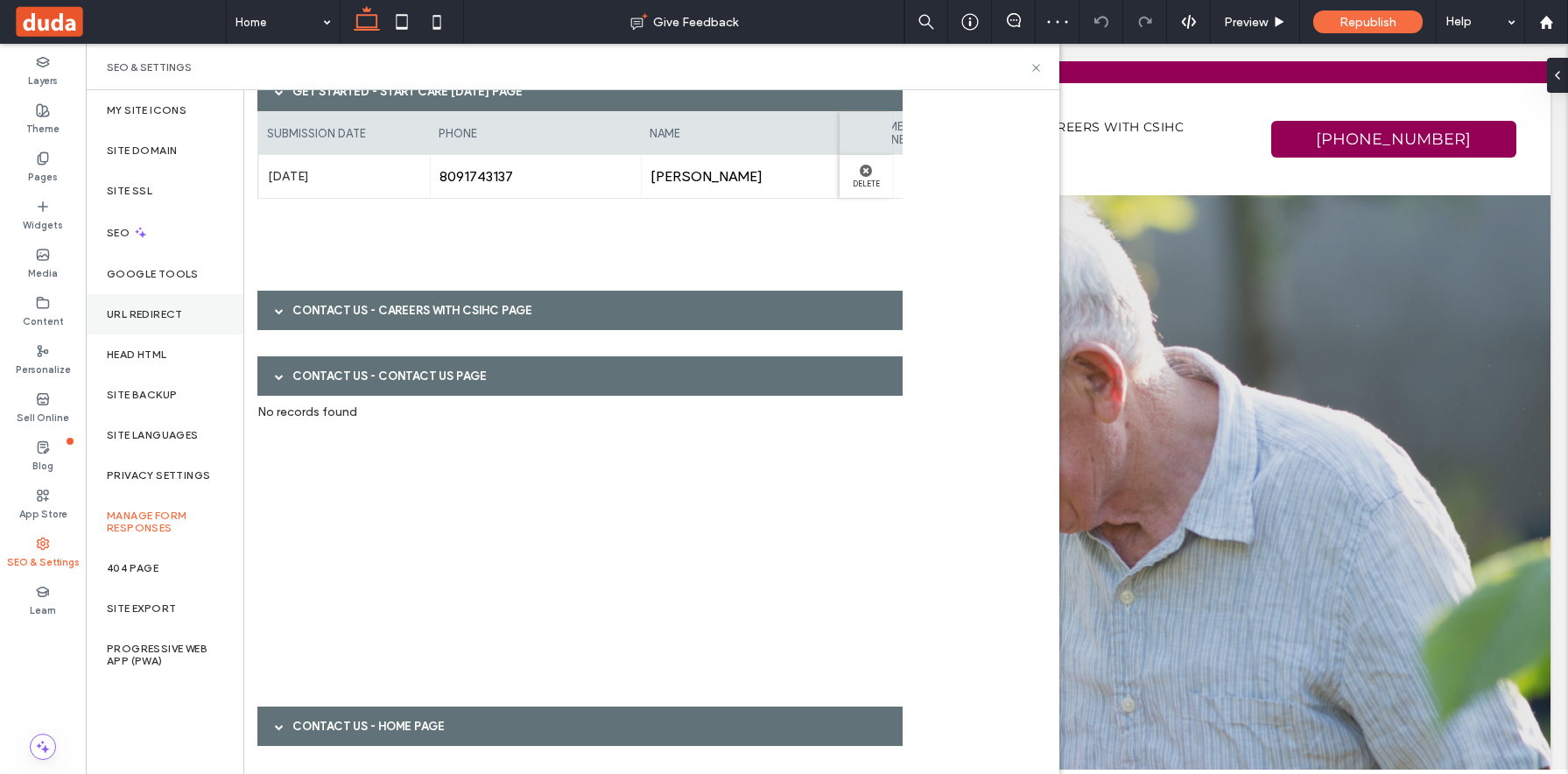
scroll to position [171, 0]
click at [276, 375] on span at bounding box center [279, 377] width 9 height 9
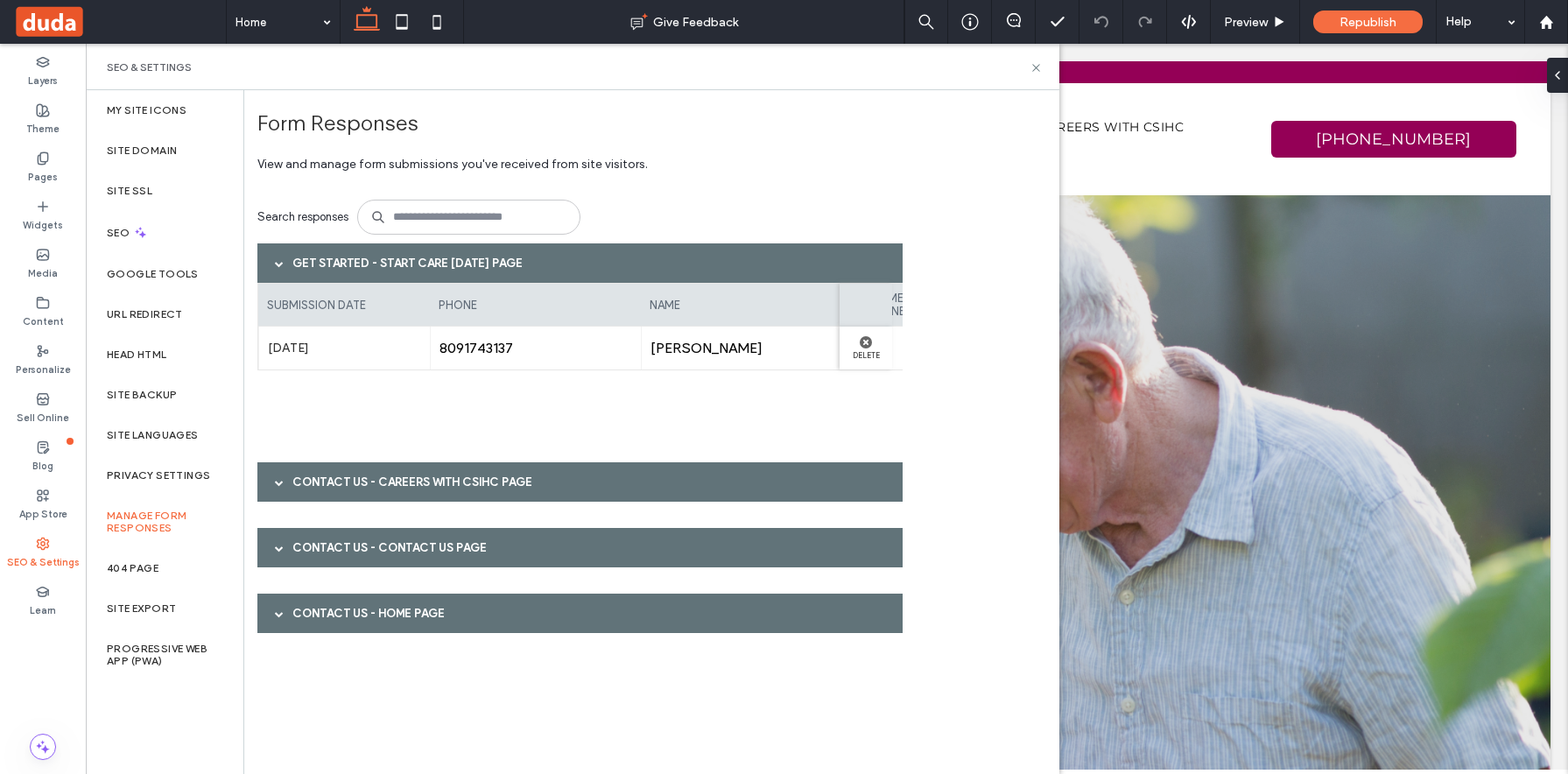
scroll to position [0, 1]
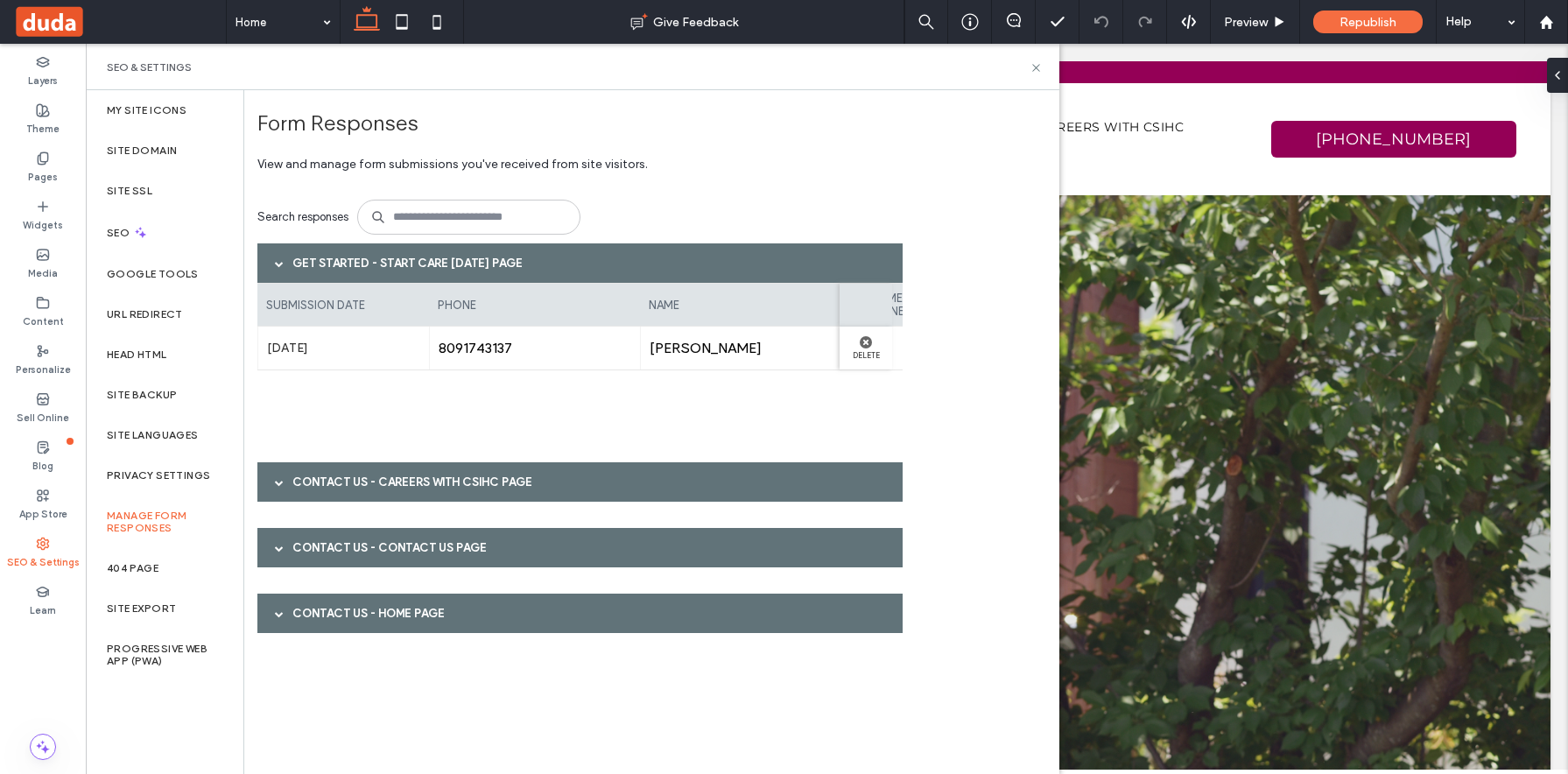
click at [283, 484] on span at bounding box center [279, 483] width 9 height 9
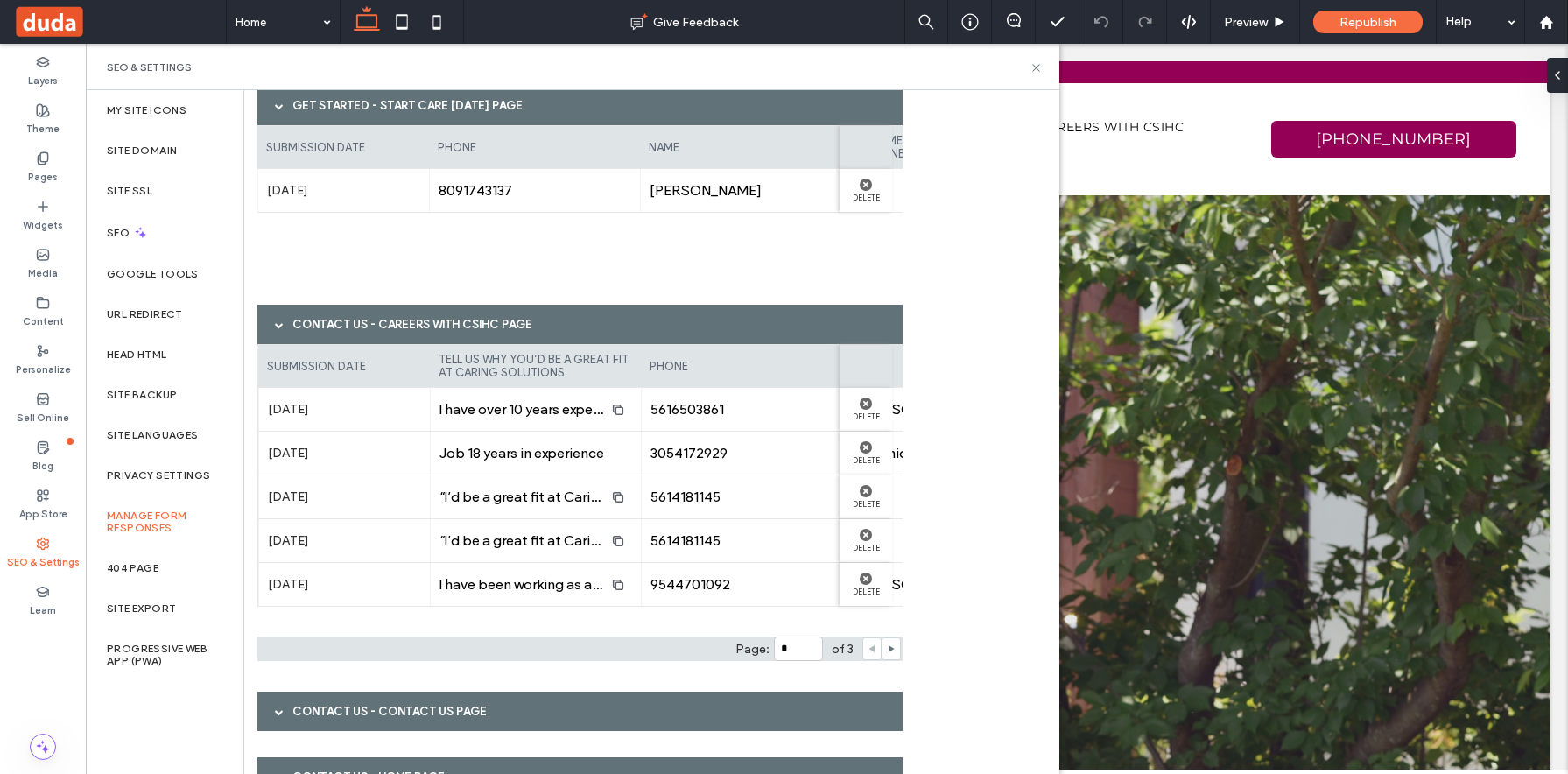
scroll to position [166, 0]
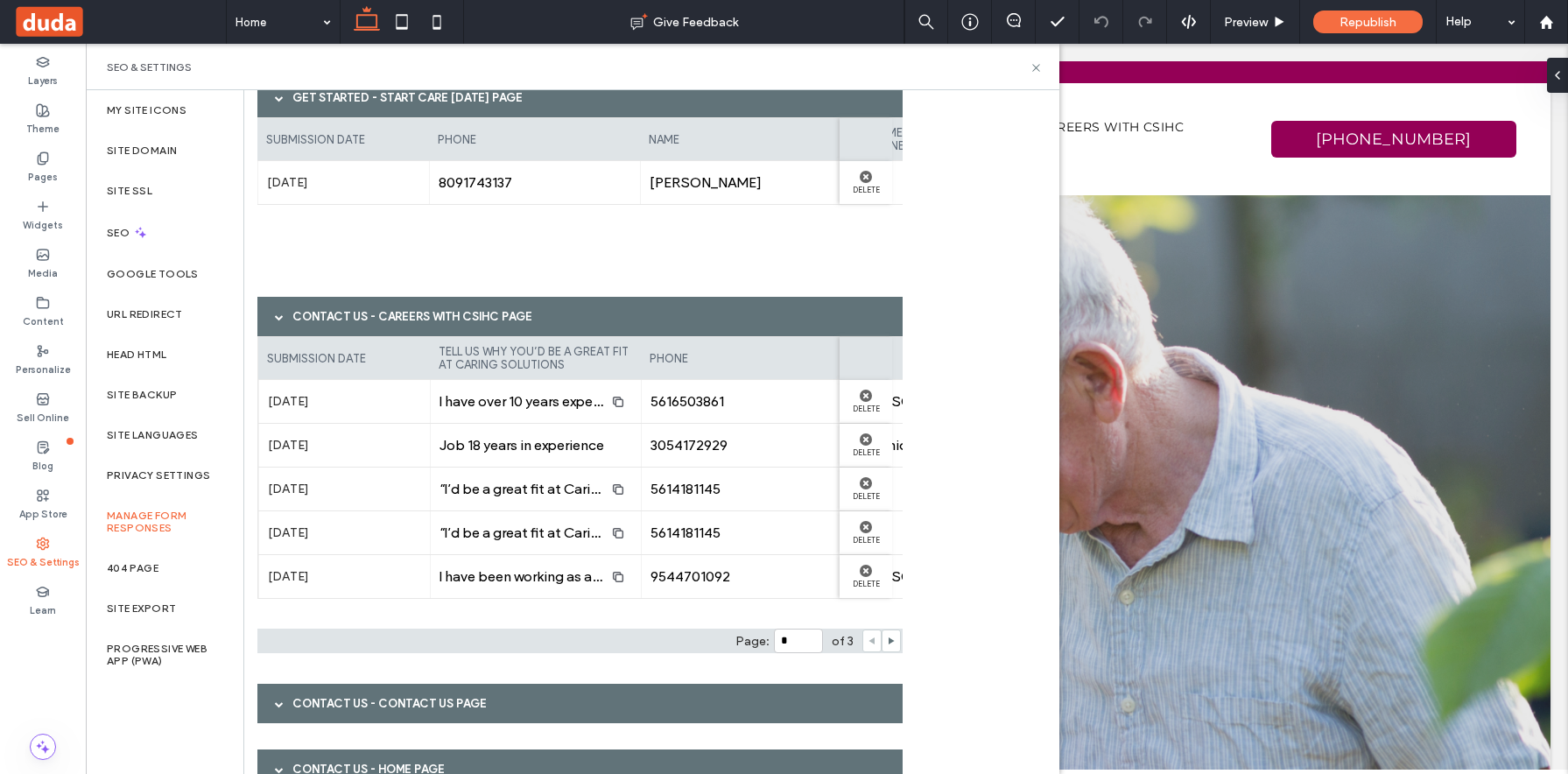
click at [283, 318] on span at bounding box center [279, 317] width 9 height 9
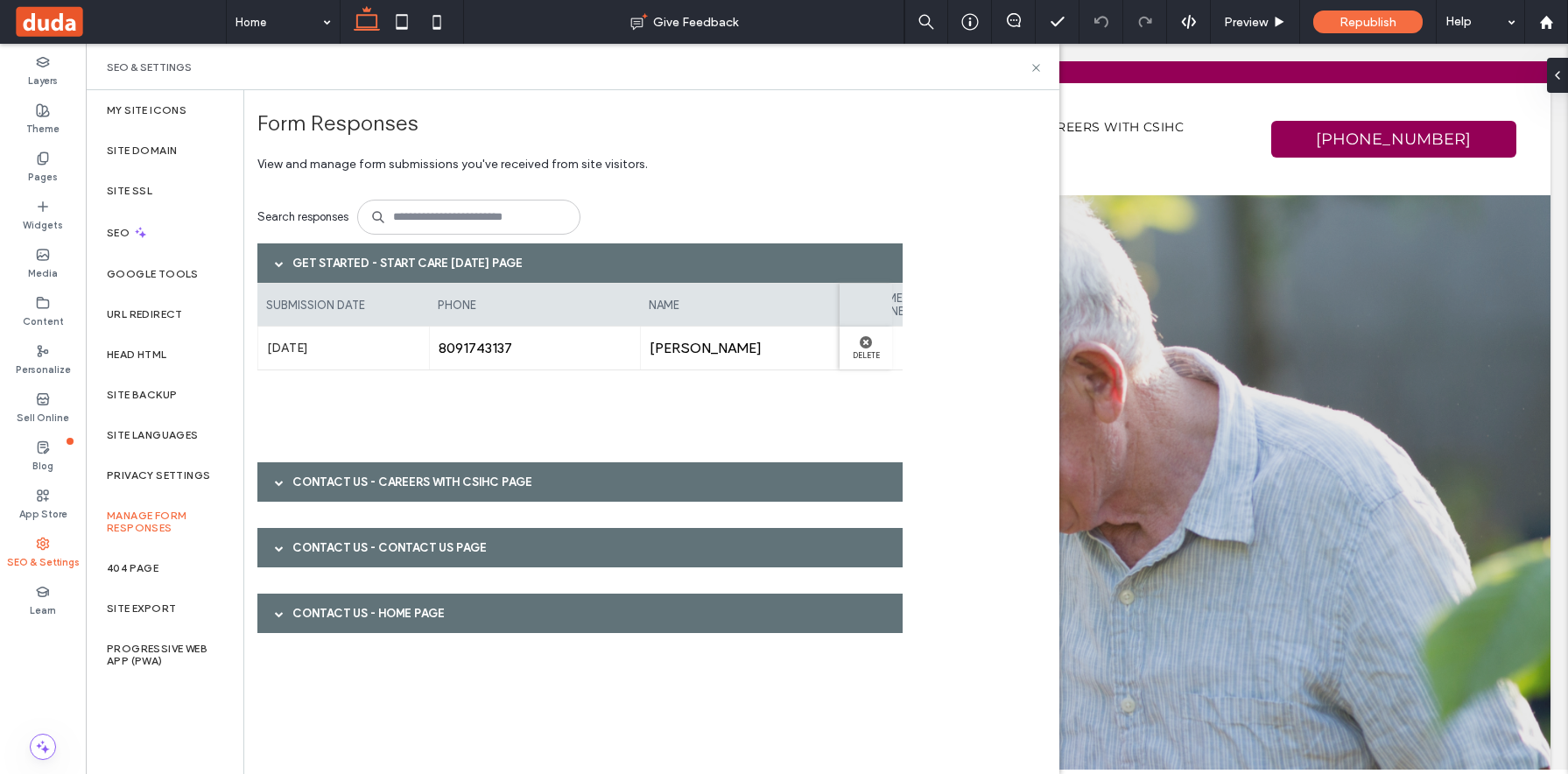
click at [285, 616] on div at bounding box center [279, 613] width 26 height 30
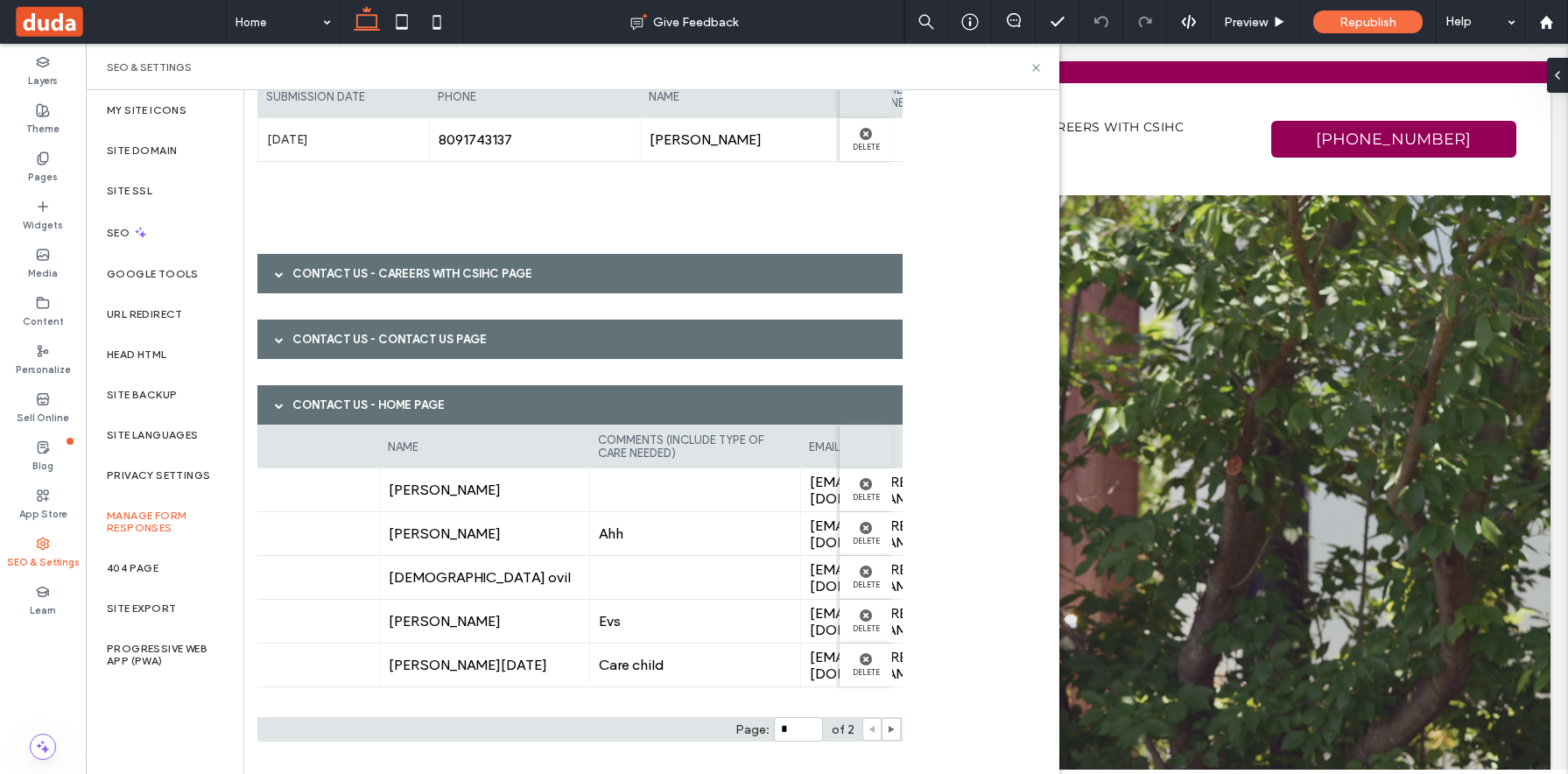
scroll to position [0, 435]
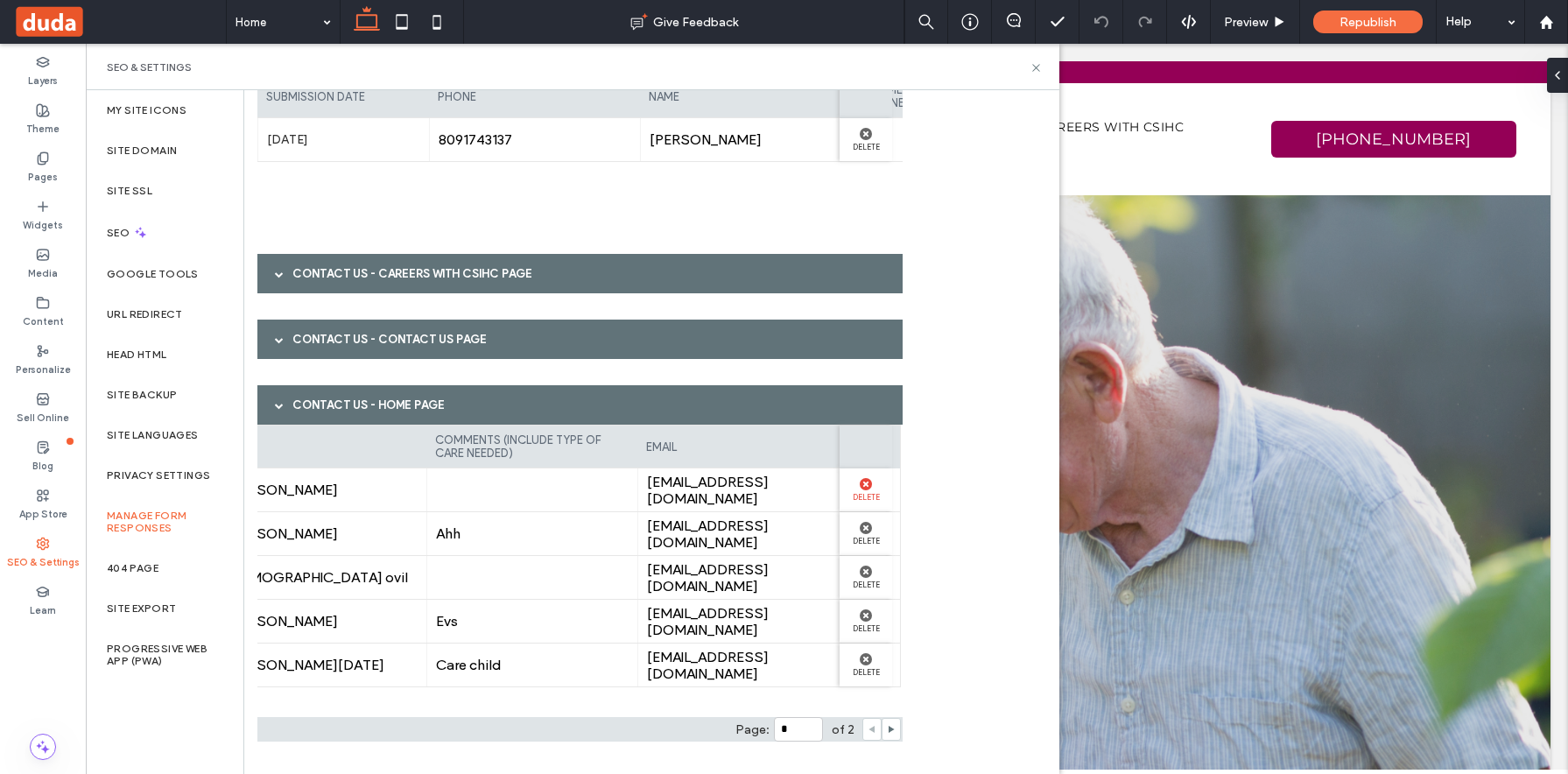
click at [860, 489] on icon at bounding box center [865, 484] width 13 height 13
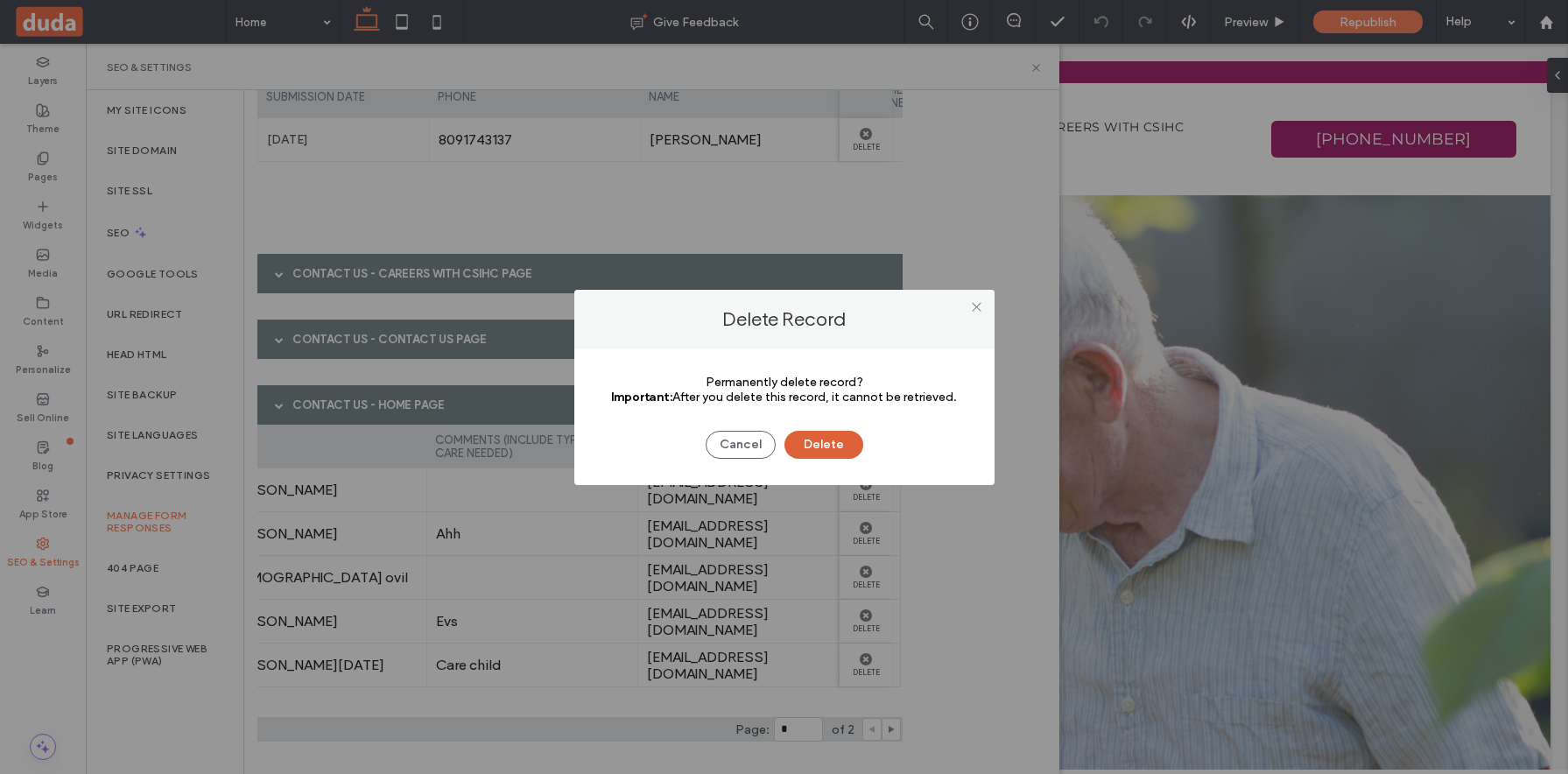
click at [836, 441] on button "Delete" at bounding box center [823, 445] width 79 height 28
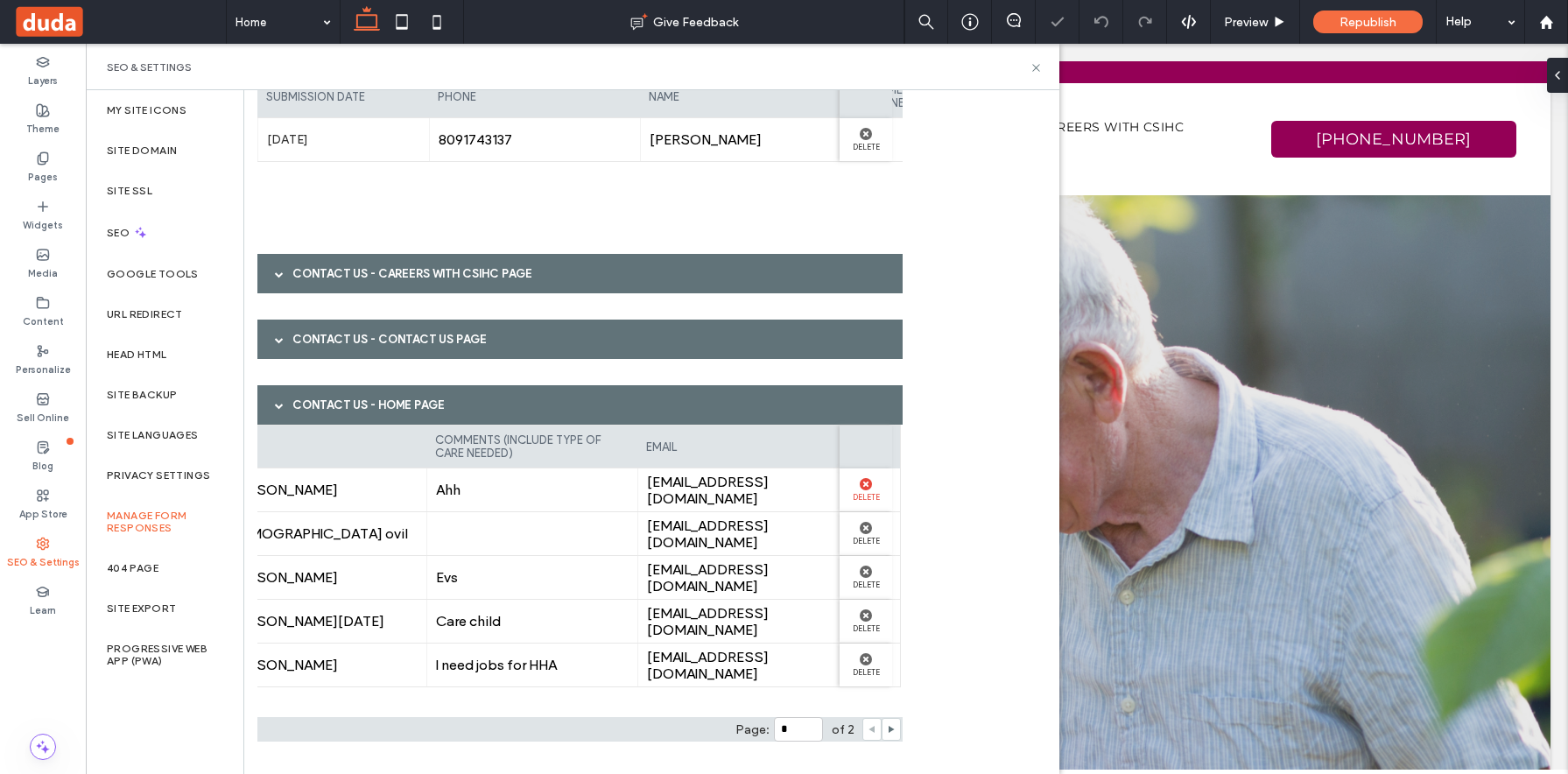
click at [863, 494] on label "Delete" at bounding box center [866, 496] width 35 height 12
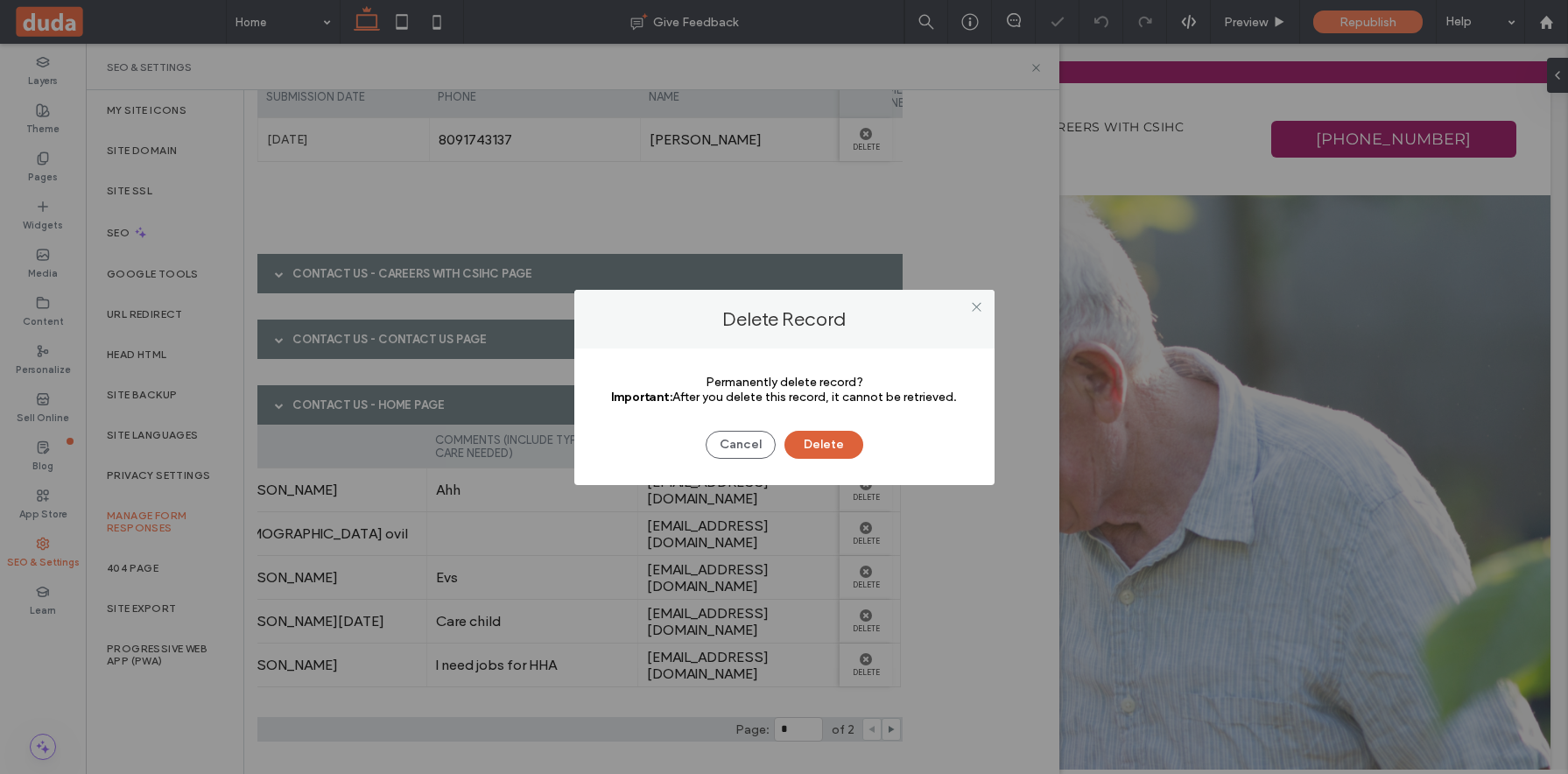
click at [846, 448] on button "Delete" at bounding box center [823, 445] width 79 height 28
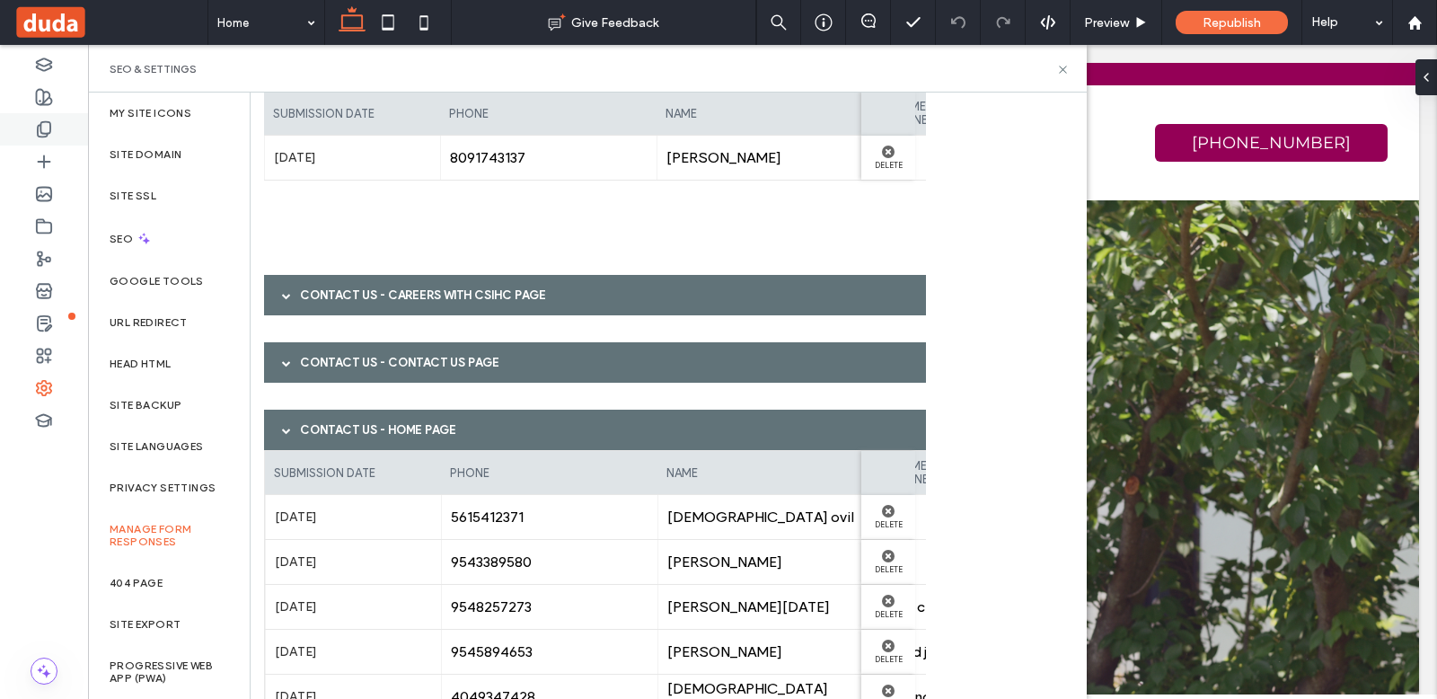
scroll to position [214, 0]
